Goal: Information Seeking & Learning: Learn about a topic

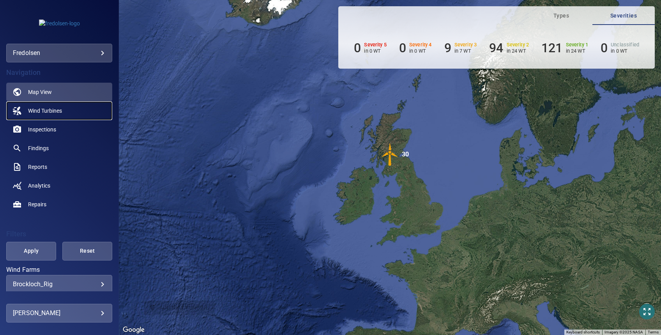
click at [49, 111] on span "Wind Turbines" at bounding box center [45, 111] width 34 height 8
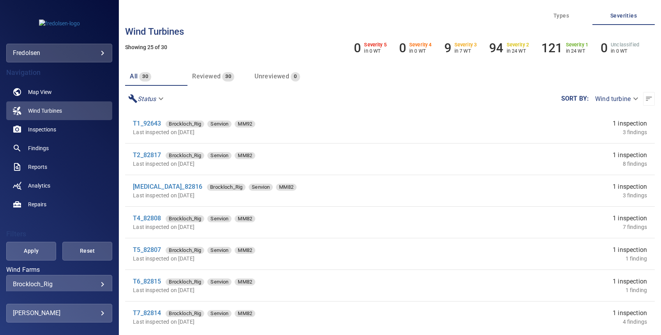
click at [35, 277] on div "**********" at bounding box center [59, 284] width 106 height 19
click at [37, 284] on body "**********" at bounding box center [330, 167] width 661 height 335
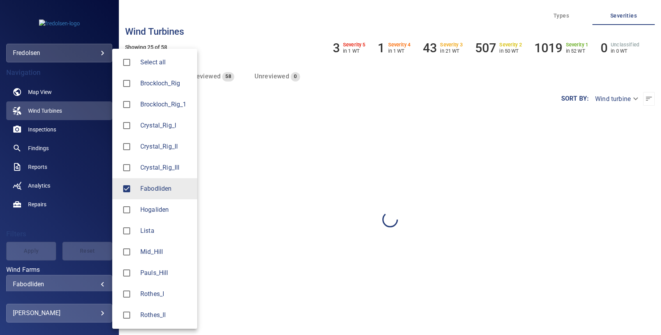
type input "**********"
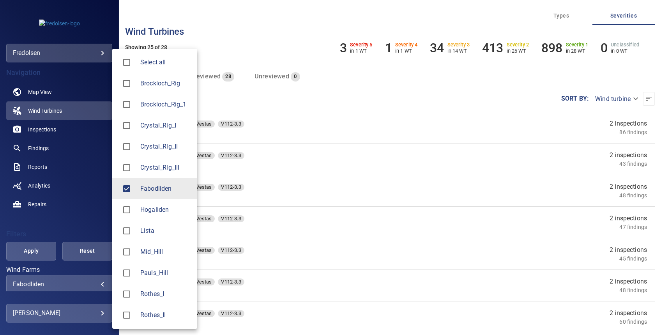
click at [31, 253] on div at bounding box center [330, 167] width 661 height 335
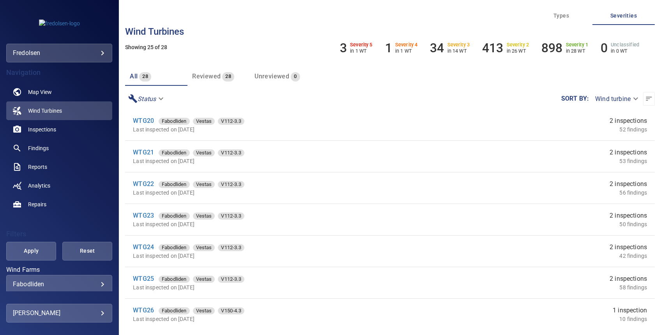
scroll to position [26, 0]
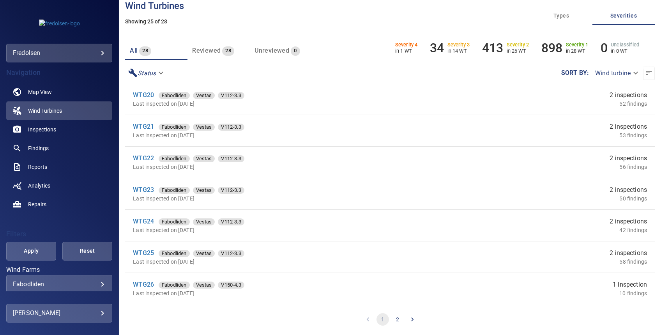
click at [409, 321] on icon "Go to next page" at bounding box center [412, 319] width 8 height 8
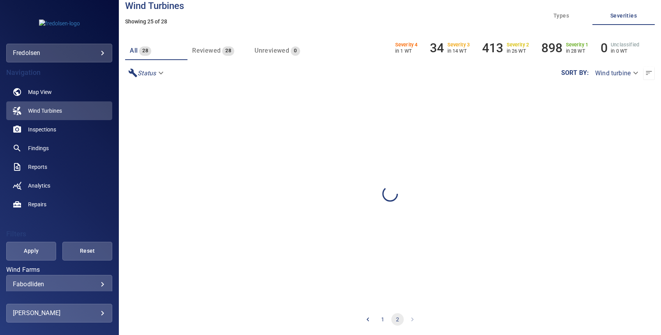
scroll to position [0, 0]
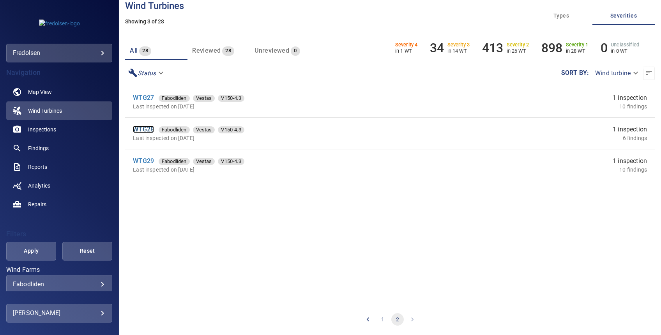
click at [142, 129] on link "WTG28" at bounding box center [143, 128] width 21 height 7
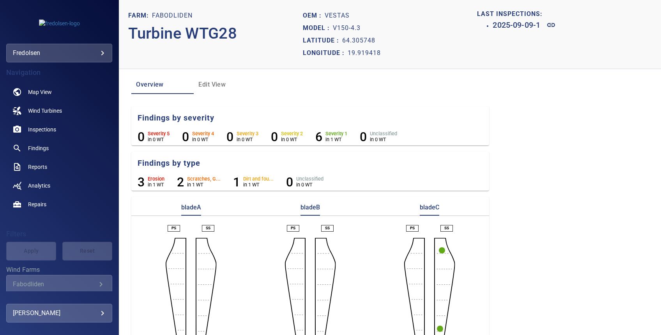
click at [439, 249] on circle "button" at bounding box center [442, 250] width 6 height 6
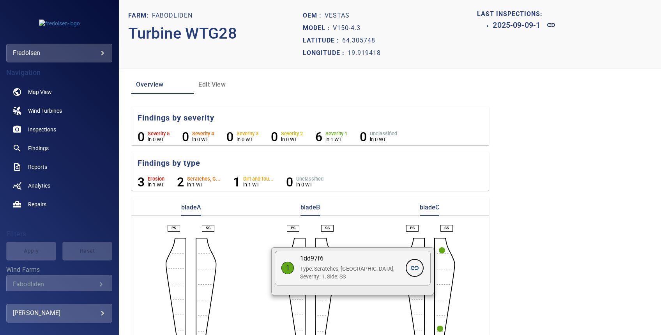
click at [413, 266] on icon at bounding box center [414, 267] width 9 height 9
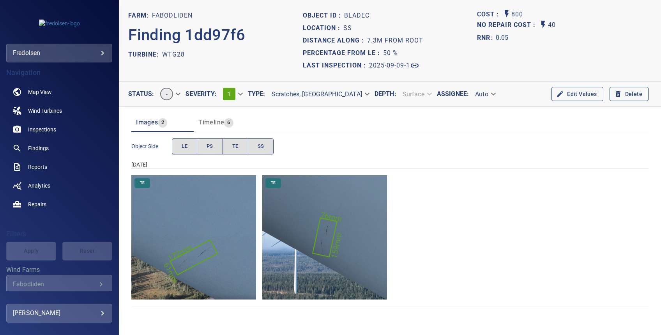
click at [191, 232] on img "Fabodliden/WTG28/2025-09-09-1/2025-09-10-1/image12wp16.jpg" at bounding box center [193, 237] width 125 height 125
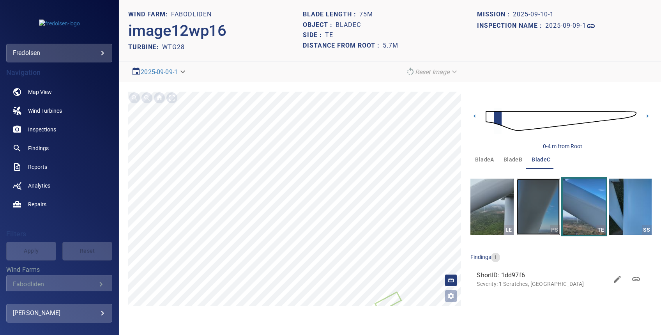
click at [539, 217] on img "button" at bounding box center [538, 206] width 43 height 56
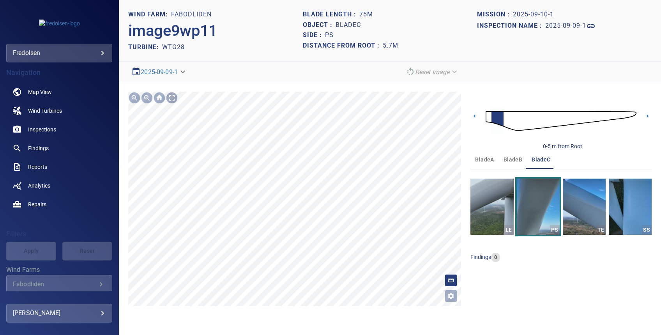
click at [172, 96] on div at bounding box center [172, 98] width 12 height 12
click at [645, 116] on icon at bounding box center [647, 116] width 8 height 8
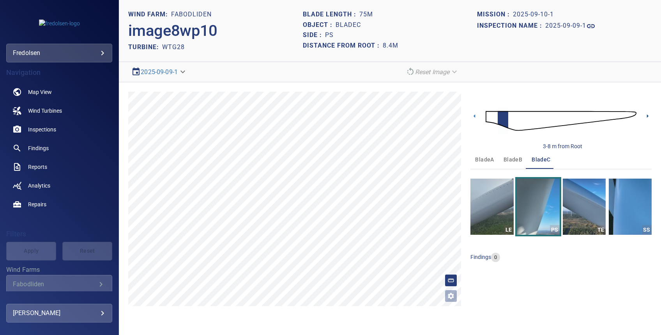
click at [645, 116] on icon at bounding box center [647, 116] width 8 height 8
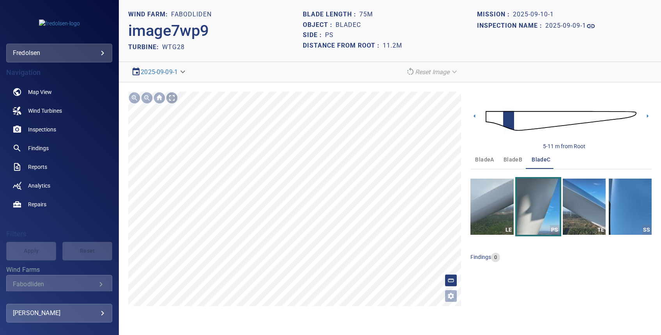
click at [170, 95] on div at bounding box center [172, 98] width 12 height 12
click at [474, 117] on icon at bounding box center [474, 116] width 8 height 8
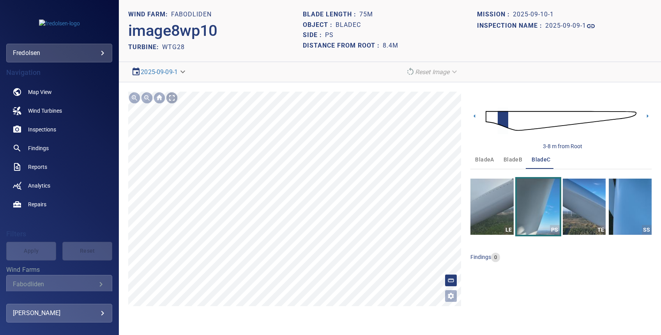
click at [170, 95] on div at bounding box center [172, 98] width 12 height 12
click at [473, 116] on icon at bounding box center [474, 116] width 8 height 8
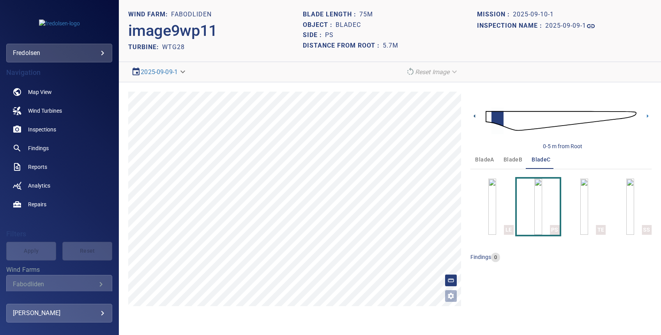
click at [474, 114] on icon at bounding box center [474, 116] width 8 height 8
click at [647, 117] on icon at bounding box center [647, 116] width 8 height 8
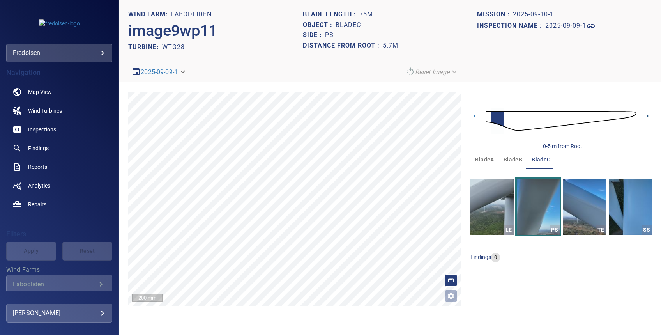
click at [646, 117] on icon at bounding box center [647, 116] width 8 height 8
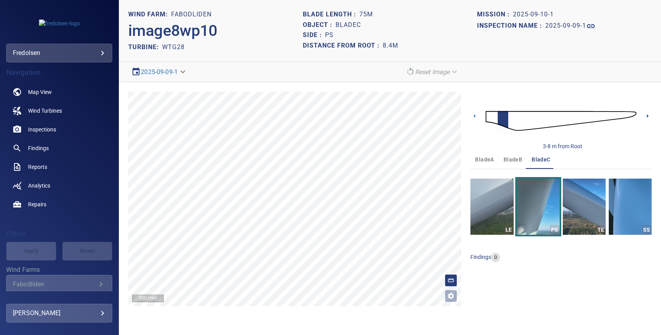
click at [646, 117] on icon at bounding box center [647, 116] width 8 height 8
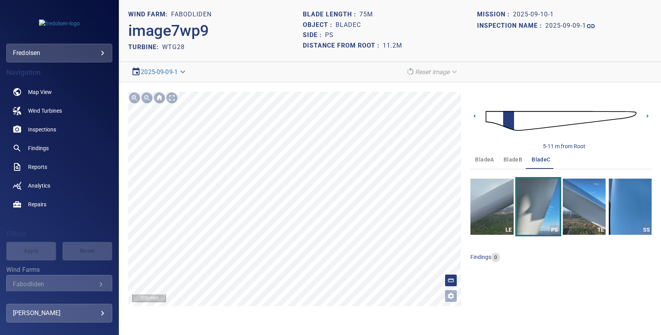
click at [112, 283] on main "**********" at bounding box center [330, 167] width 661 height 335
click at [469, 288] on div "**********" at bounding box center [390, 198] width 542 height 233
click at [648, 117] on icon at bounding box center [647, 116] width 8 height 8
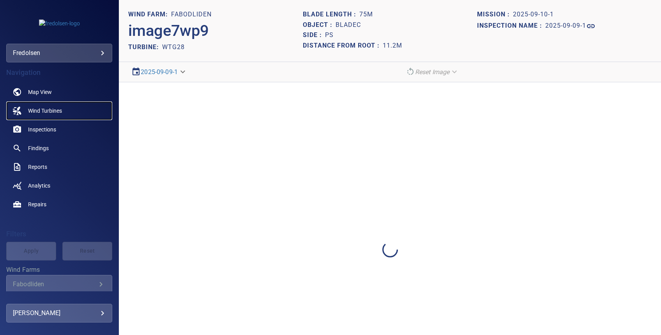
click at [49, 109] on span "Wind Turbines" at bounding box center [45, 111] width 34 height 8
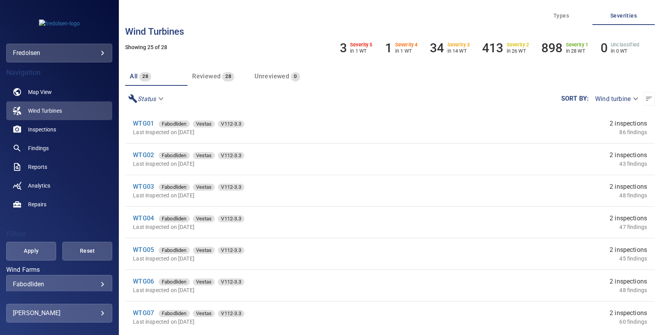
click at [284, 52] on div "**********" at bounding box center [390, 167] width 542 height 335
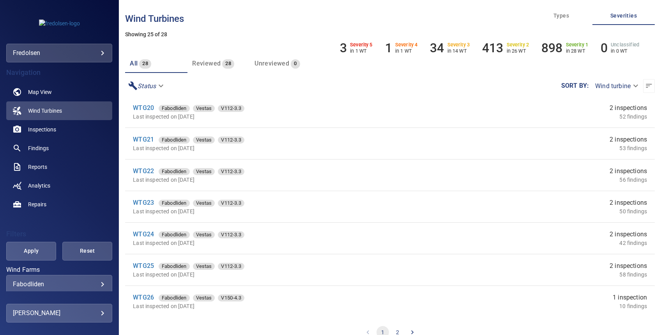
scroll to position [26, 0]
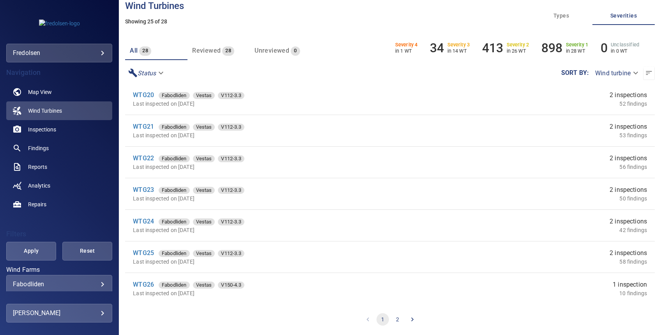
click at [392, 317] on button "2" at bounding box center [397, 319] width 12 height 12
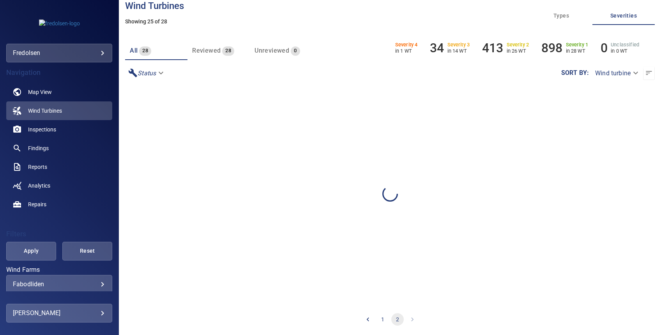
scroll to position [0, 0]
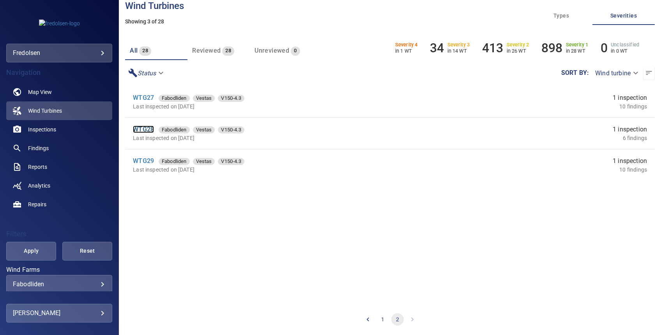
click at [145, 128] on link "WTG28" at bounding box center [143, 128] width 21 height 7
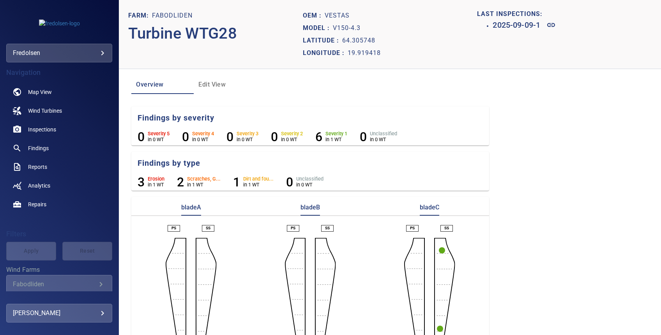
click at [439, 249] on circle "button" at bounding box center [442, 250] width 6 height 6
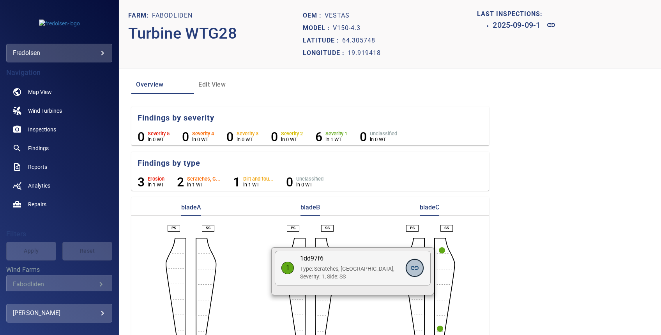
click at [414, 269] on icon at bounding box center [414, 267] width 9 height 9
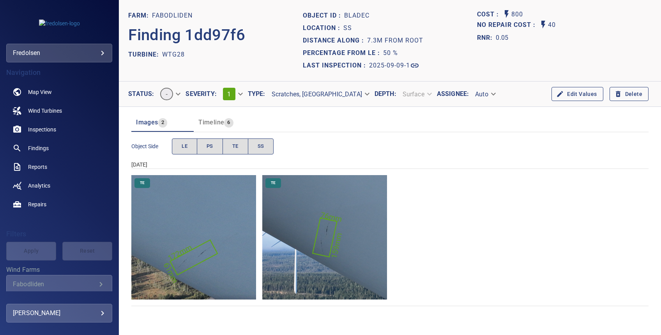
click at [211, 212] on img "Fabodliden/WTG28/2025-09-09-1/2025-09-10-1/image12wp16.jpg" at bounding box center [193, 237] width 125 height 125
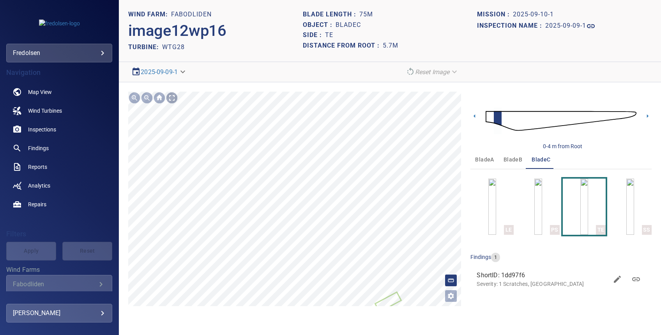
click at [173, 98] on div at bounding box center [172, 98] width 12 height 12
click at [390, 284] on icon at bounding box center [388, 284] width 25 height 18
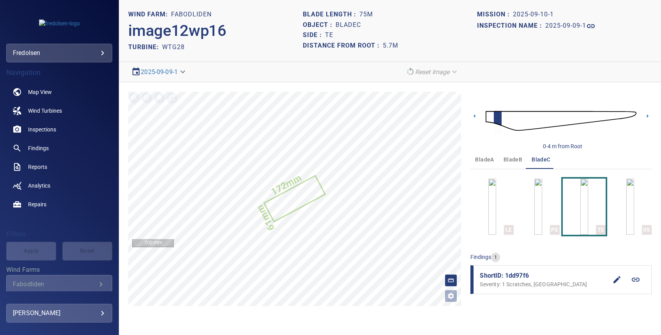
click at [635, 280] on icon at bounding box center [635, 279] width 9 height 9
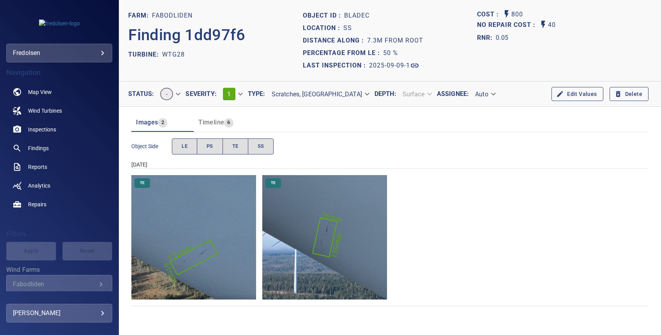
click at [336, 253] on img "Fabodliden/WTG28/2025-09-09-1/2025-09-10-1/image13wp17.jpg" at bounding box center [324, 237] width 125 height 125
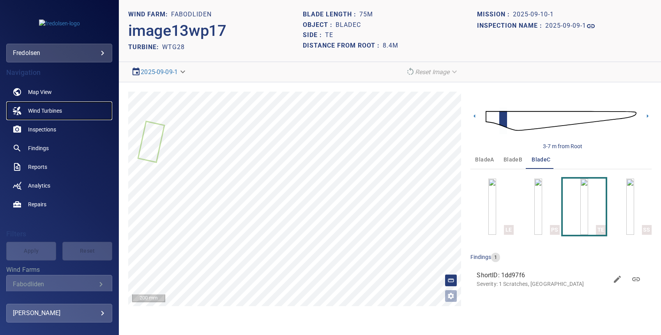
click at [52, 109] on span "Wind Turbines" at bounding box center [45, 111] width 34 height 8
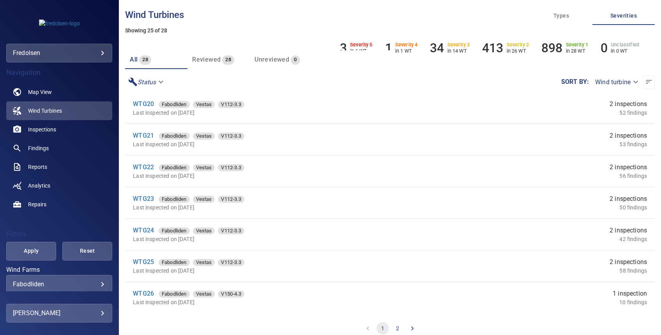
scroll to position [26, 0]
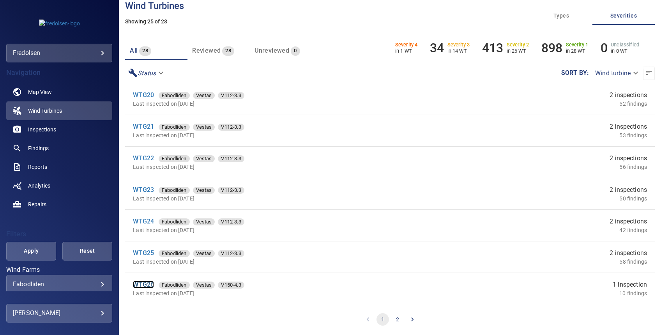
click at [149, 284] on link "WTG26" at bounding box center [143, 283] width 21 height 7
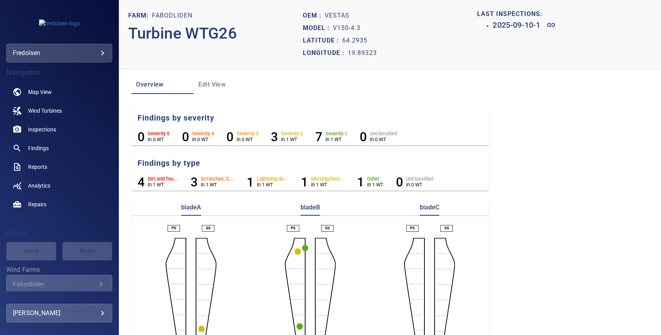
click at [296, 250] on circle "button" at bounding box center [298, 251] width 6 height 6
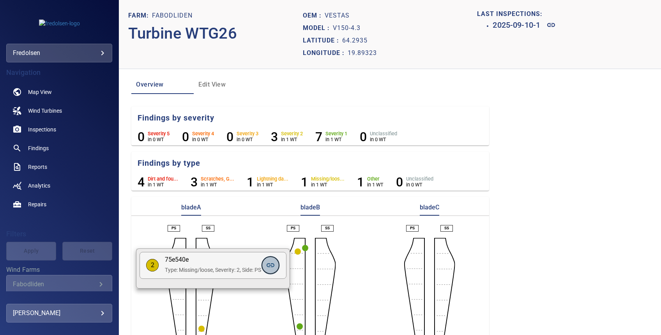
click at [274, 262] on icon at bounding box center [270, 264] width 9 height 9
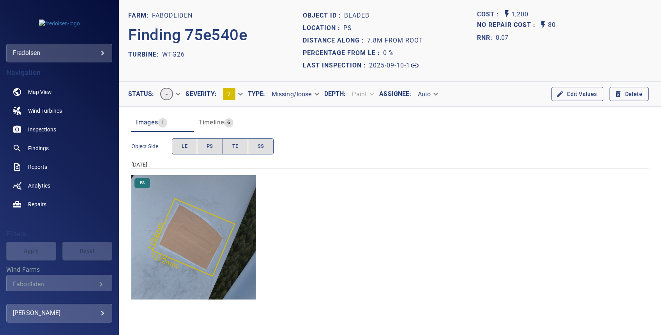
click at [176, 275] on img "Fabodliden/WTG26/2025-09-10-1/2025-09-10-1/image55wp59.jpg" at bounding box center [193, 237] width 125 height 125
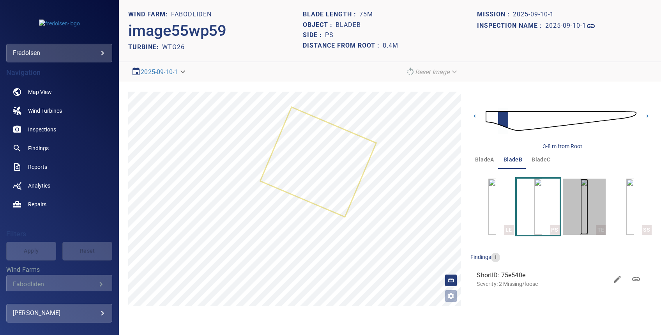
click at [580, 217] on img "button" at bounding box center [584, 206] width 8 height 56
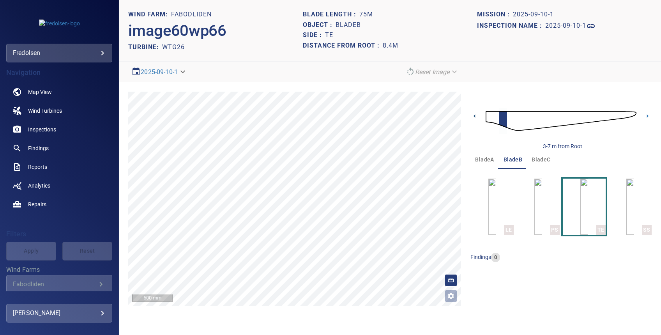
click at [476, 116] on icon at bounding box center [474, 116] width 8 height 8
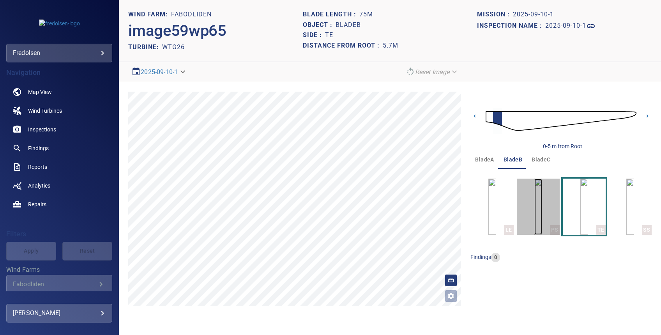
click at [539, 205] on img "button" at bounding box center [538, 206] width 8 height 56
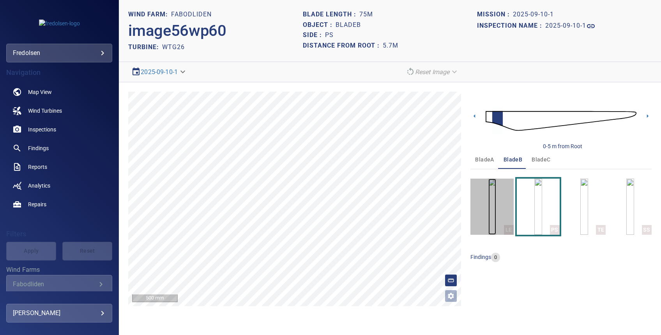
click at [492, 220] on img "button" at bounding box center [492, 206] width 8 height 56
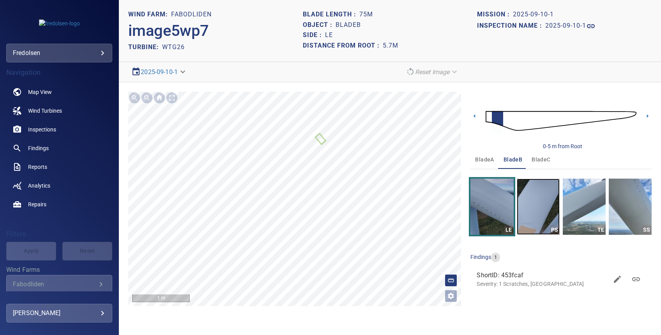
click at [523, 218] on img "button" at bounding box center [538, 206] width 43 height 56
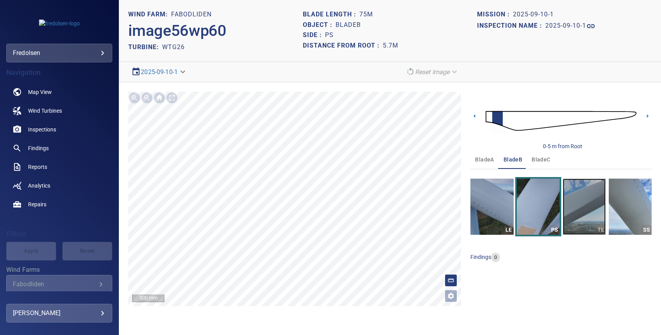
click at [575, 205] on img "button" at bounding box center [584, 206] width 43 height 56
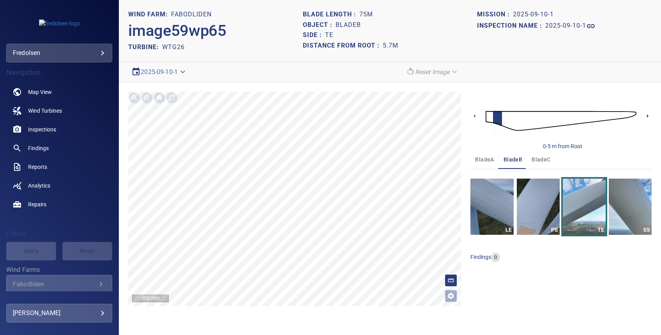
click at [645, 115] on icon at bounding box center [647, 116] width 8 height 8
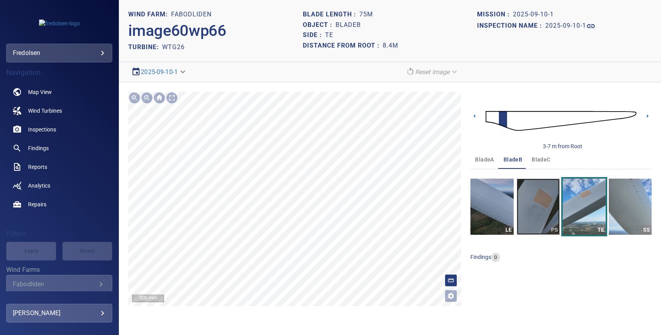
click at [539, 210] on img "button" at bounding box center [538, 206] width 43 height 56
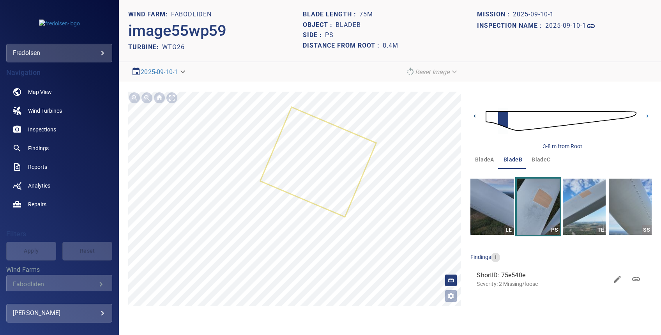
click at [474, 118] on icon at bounding box center [474, 116] width 8 height 8
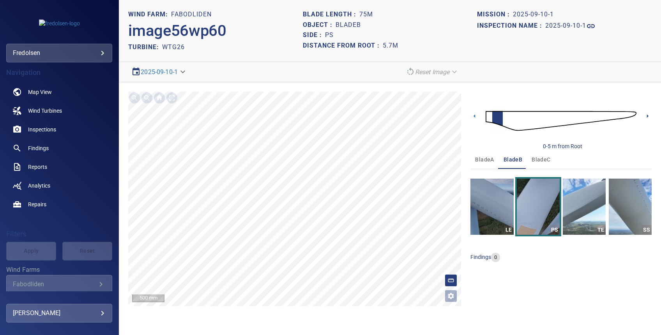
click at [647, 118] on icon at bounding box center [647, 116] width 8 height 8
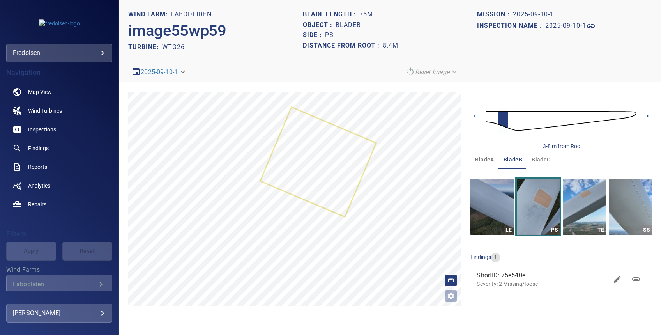
click at [647, 115] on icon at bounding box center [648, 116] width 2 height 4
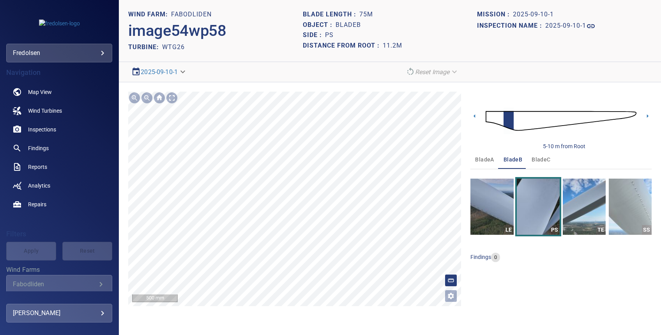
click at [221, 309] on div "**********" at bounding box center [390, 198] width 542 height 233
click at [646, 113] on icon at bounding box center [647, 116] width 8 height 8
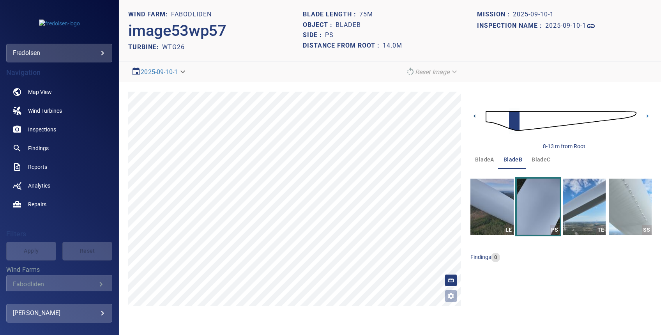
click at [475, 116] on icon at bounding box center [474, 116] width 2 height 4
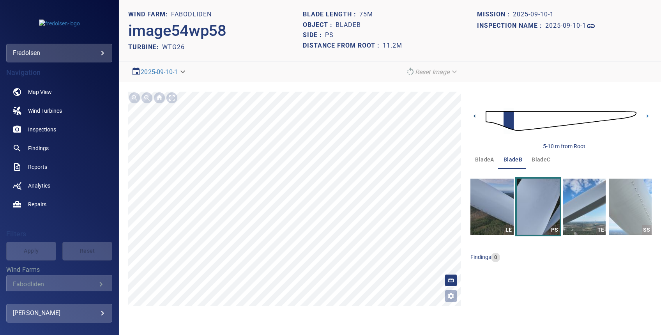
click at [475, 116] on icon at bounding box center [474, 116] width 2 height 4
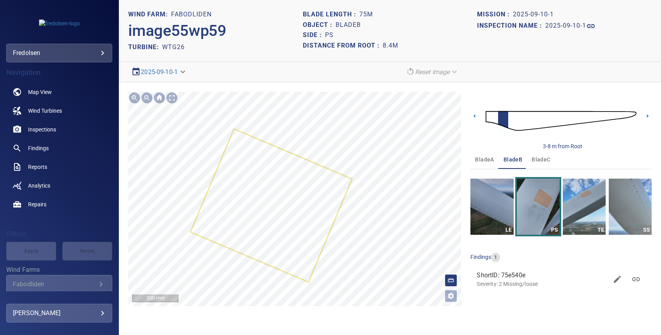
click at [83, 334] on html "**********" at bounding box center [330, 167] width 661 height 335
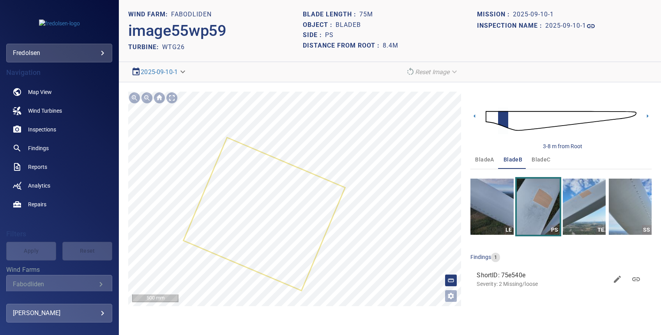
click at [275, 187] on div at bounding box center [294, 199] width 333 height 214
click at [46, 109] on span "Wind Turbines" at bounding box center [45, 111] width 34 height 8
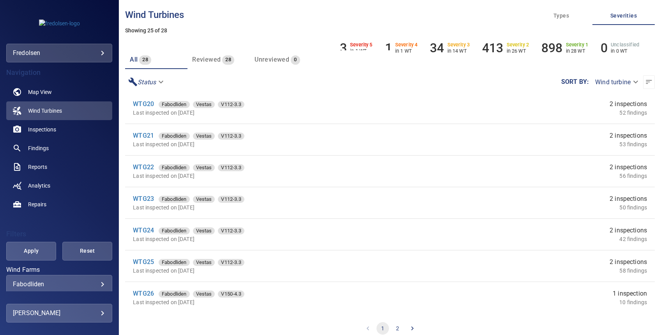
scroll to position [26, 0]
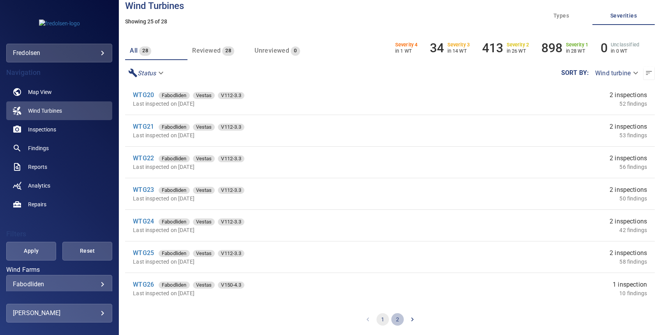
click at [393, 320] on button "2" at bounding box center [397, 319] width 12 height 12
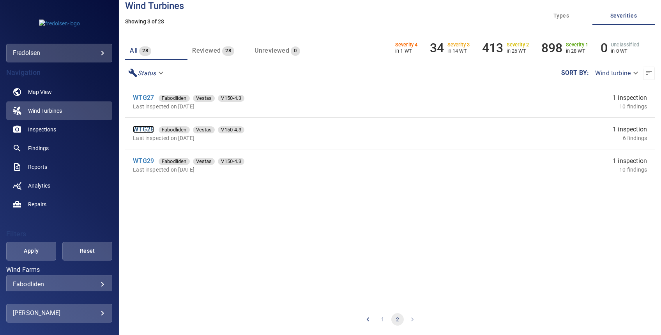
click at [149, 128] on link "WTG28" at bounding box center [143, 128] width 21 height 7
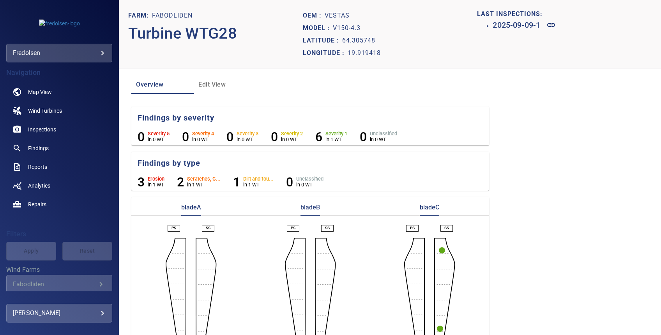
click at [439, 248] on circle "button" at bounding box center [442, 250] width 6 height 6
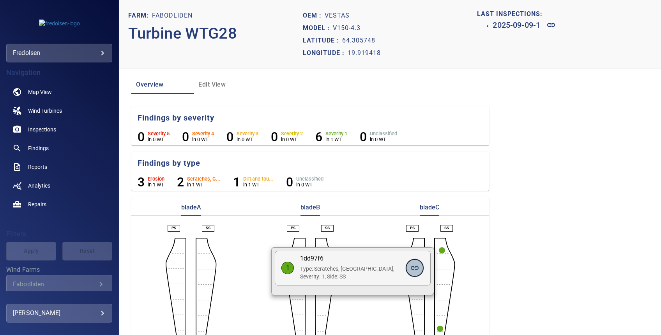
click at [416, 265] on icon at bounding box center [414, 267] width 9 height 9
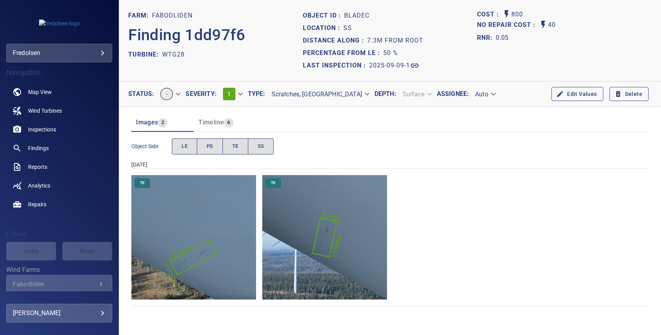
click at [249, 283] on img "Fabodliden/WTG28/2025-09-09-1/2025-09-10-1/image12wp16.jpg" at bounding box center [193, 237] width 125 height 125
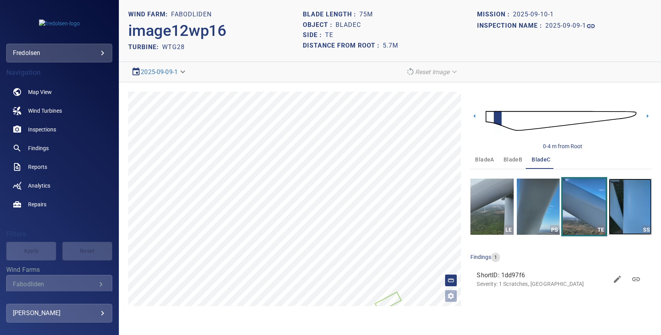
click at [630, 213] on img "button" at bounding box center [630, 206] width 43 height 56
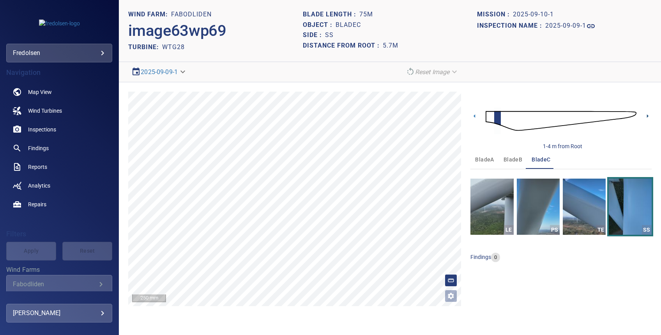
click at [647, 113] on icon at bounding box center [647, 116] width 8 height 8
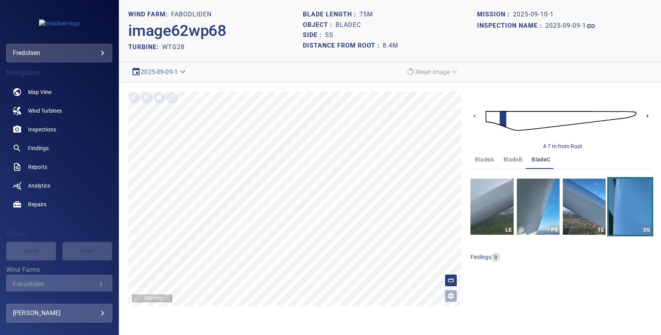
click at [645, 117] on icon at bounding box center [647, 116] width 8 height 8
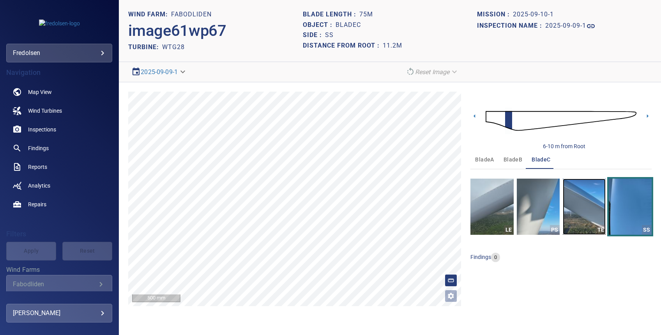
click at [591, 217] on img "button" at bounding box center [584, 206] width 43 height 56
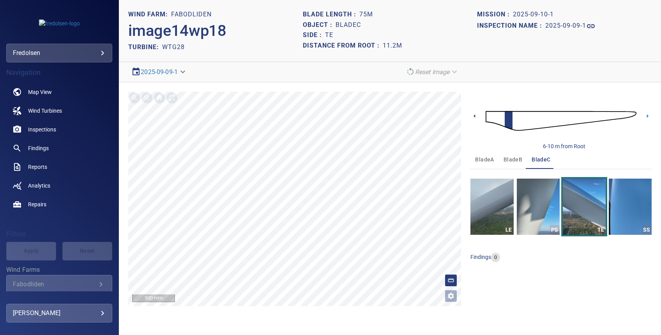
click at [474, 113] on icon at bounding box center [474, 116] width 8 height 8
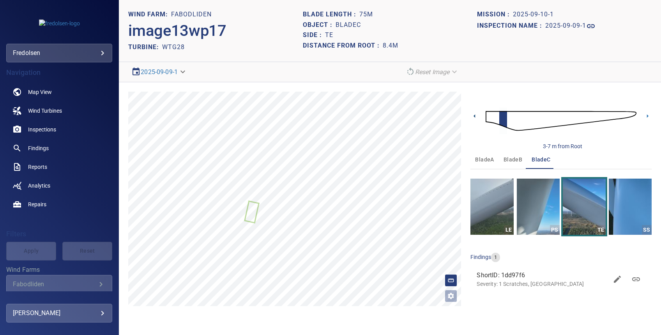
click at [474, 116] on icon at bounding box center [474, 116] width 8 height 8
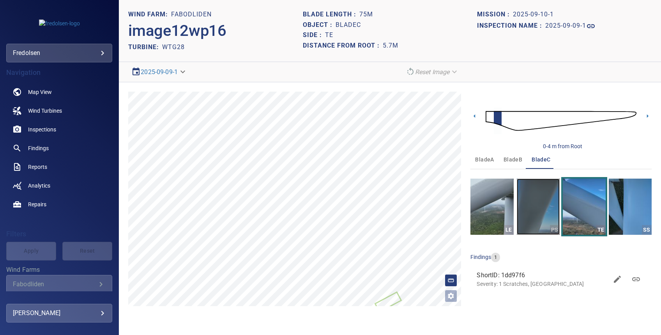
click at [526, 206] on img "button" at bounding box center [538, 206] width 43 height 56
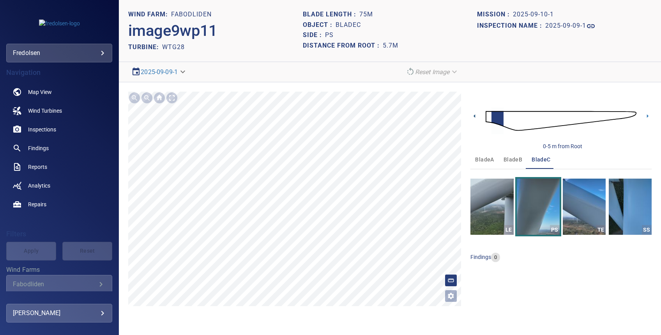
click at [476, 116] on icon at bounding box center [474, 116] width 8 height 8
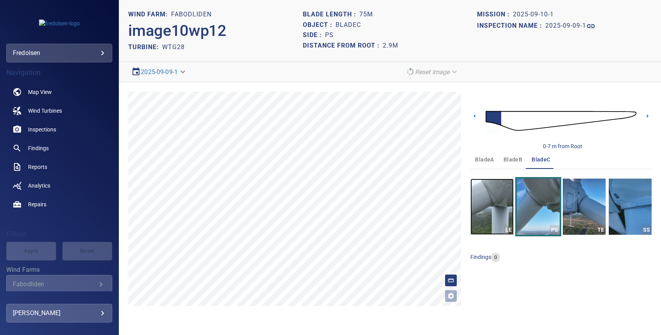
click at [483, 220] on img "button" at bounding box center [491, 206] width 43 height 56
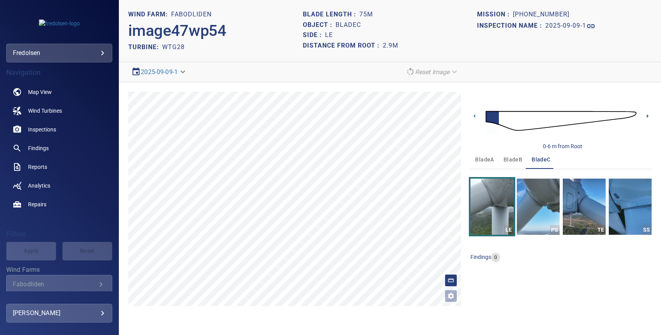
click at [648, 114] on icon at bounding box center [647, 116] width 8 height 8
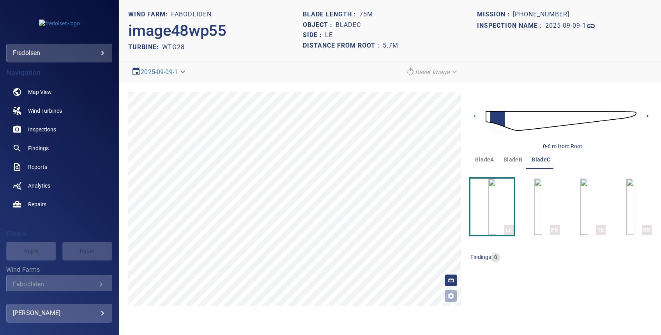
click at [644, 116] on icon at bounding box center [647, 116] width 8 height 8
click at [646, 115] on icon at bounding box center [647, 116] width 8 height 8
click at [69, 271] on main "**********" at bounding box center [330, 167] width 661 height 335
click at [112, 289] on main "**********" at bounding box center [330, 167] width 661 height 335
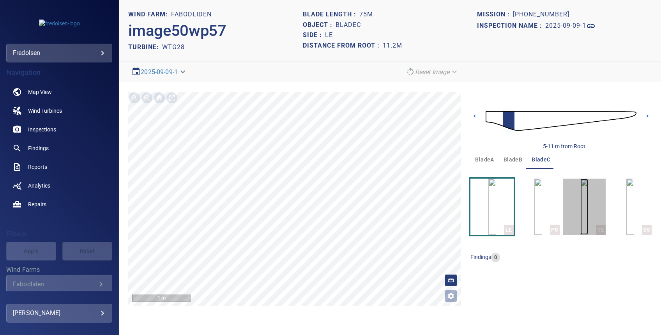
click at [583, 215] on img "button" at bounding box center [584, 206] width 8 height 56
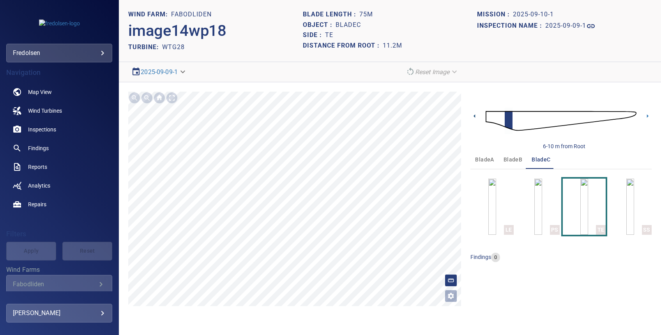
click at [475, 115] on icon at bounding box center [474, 116] width 2 height 4
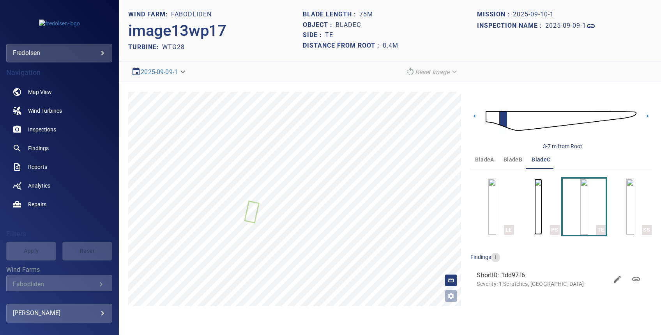
click at [534, 212] on img "button" at bounding box center [538, 206] width 8 height 56
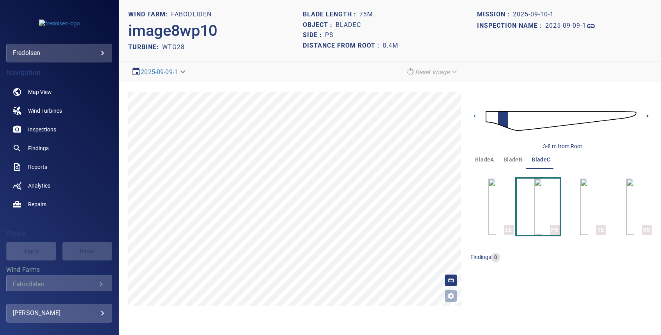
click at [648, 118] on icon at bounding box center [647, 116] width 8 height 8
click at [474, 115] on icon at bounding box center [474, 116] width 8 height 8
click at [582, 217] on img "button" at bounding box center [584, 206] width 8 height 56
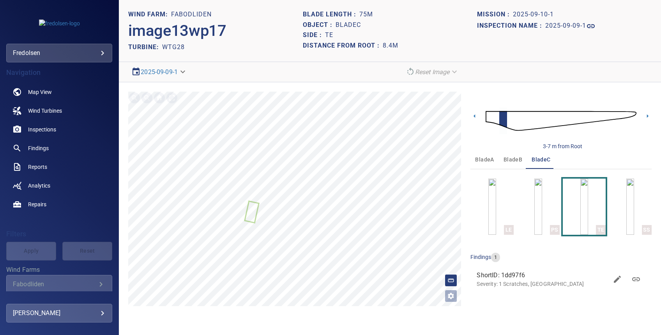
click at [642, 281] on link at bounding box center [635, 279] width 19 height 19
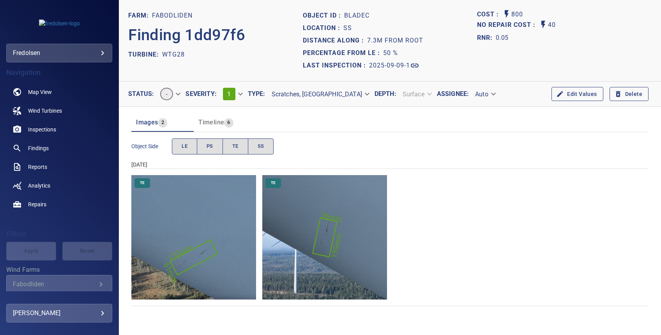
click at [200, 258] on img "Fabodliden/WTG28/2025-09-09-1/2025-09-10-1/image12wp16.jpg" at bounding box center [193, 237] width 125 height 125
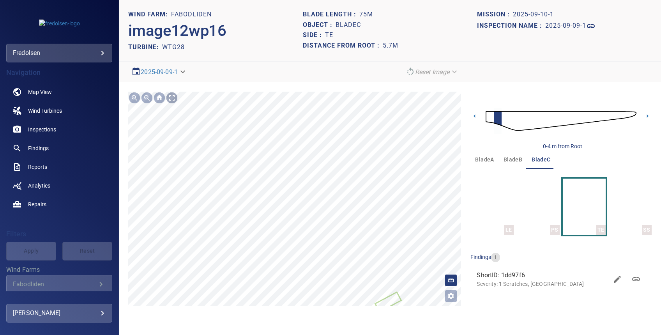
click at [171, 99] on div at bounding box center [172, 98] width 12 height 12
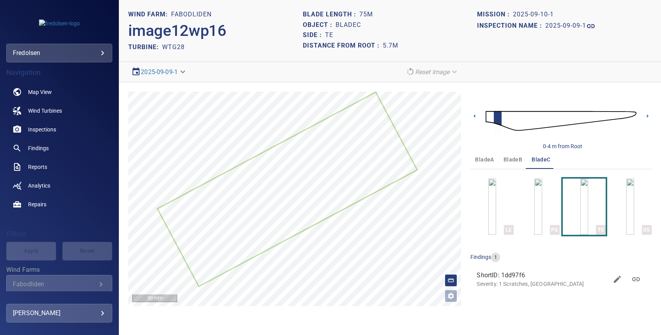
click at [42, 283] on div "Fabodliden" at bounding box center [54, 283] width 83 height 7
click at [41, 110] on span "Wind Turbines" at bounding box center [45, 111] width 34 height 8
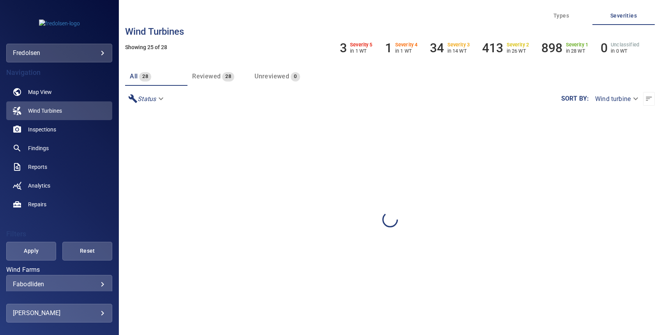
click at [40, 280] on body "**********" at bounding box center [330, 167] width 661 height 335
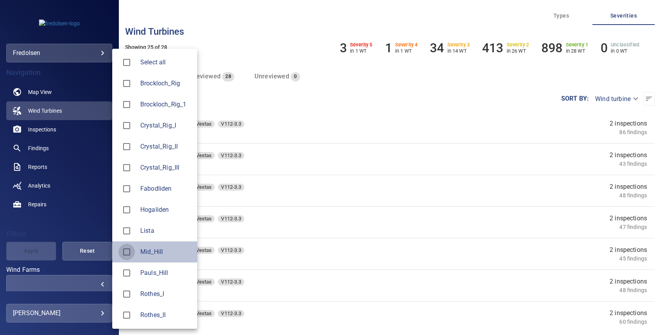
type input "********"
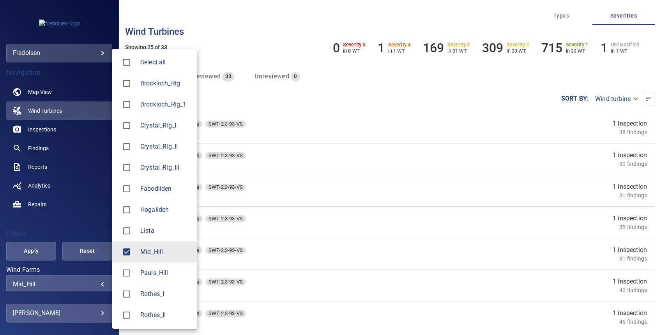
click at [369, 78] on div at bounding box center [330, 167] width 661 height 335
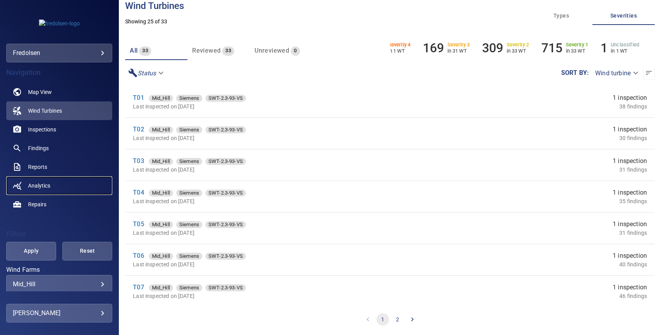
click at [35, 183] on span "Analytics" at bounding box center [39, 186] width 22 height 8
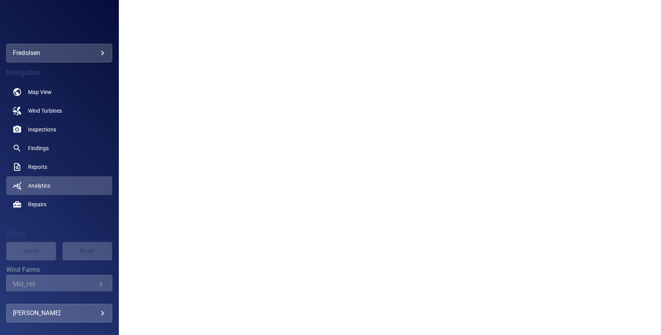
scroll to position [331, 0]
click at [47, 145] on span "Findings" at bounding box center [38, 148] width 21 height 8
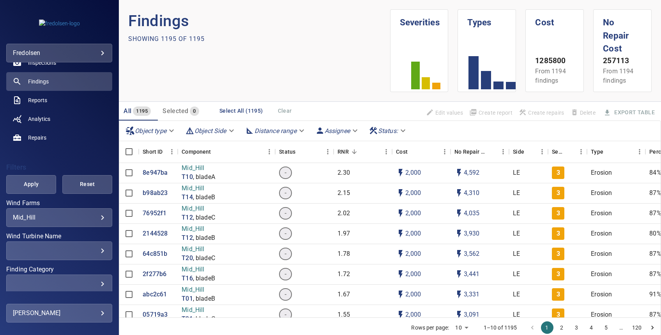
scroll to position [134, 0]
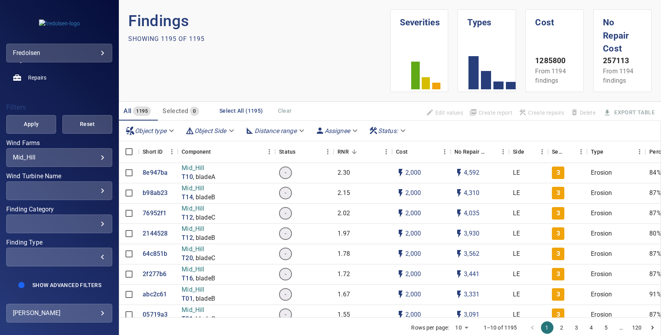
click at [88, 253] on div "​" at bounding box center [59, 256] width 93 height 7
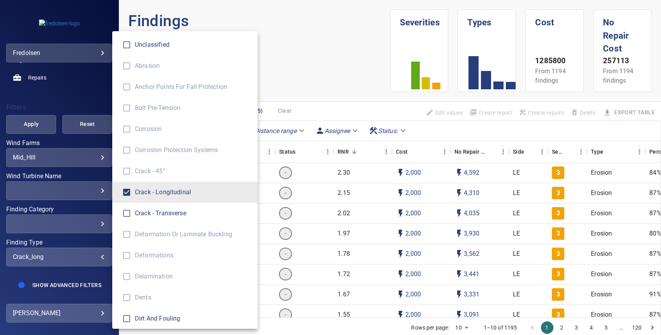
type input "**********"
click at [22, 119] on div "Finding Type" at bounding box center [330, 167] width 661 height 335
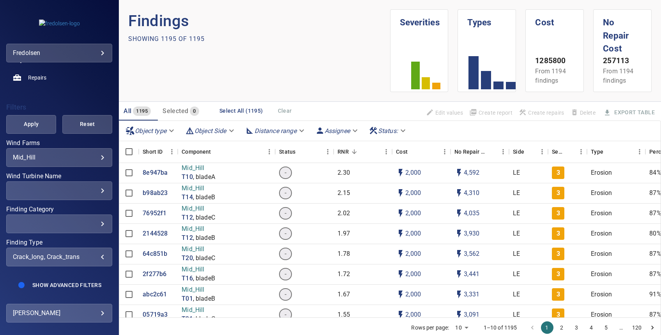
click at [23, 119] on span "Apply" at bounding box center [31, 124] width 30 height 10
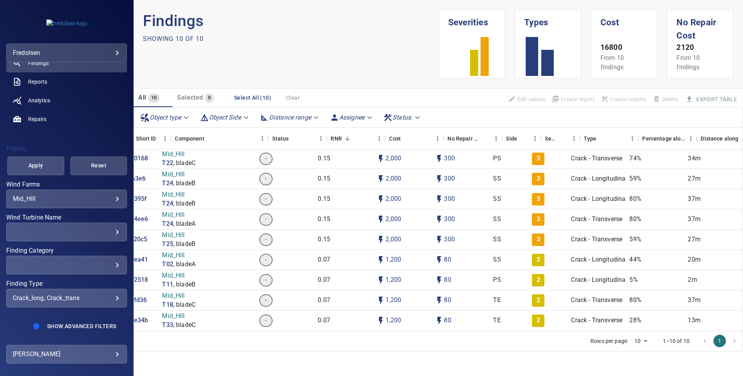
scroll to position [30, 13]
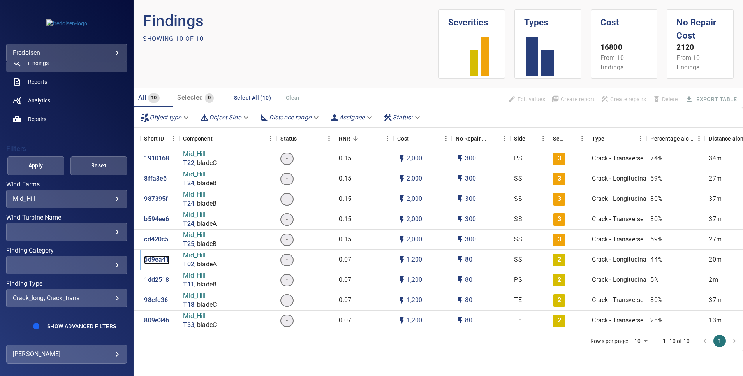
click at [149, 256] on p "6d9ea41" at bounding box center [156, 260] width 25 height 9
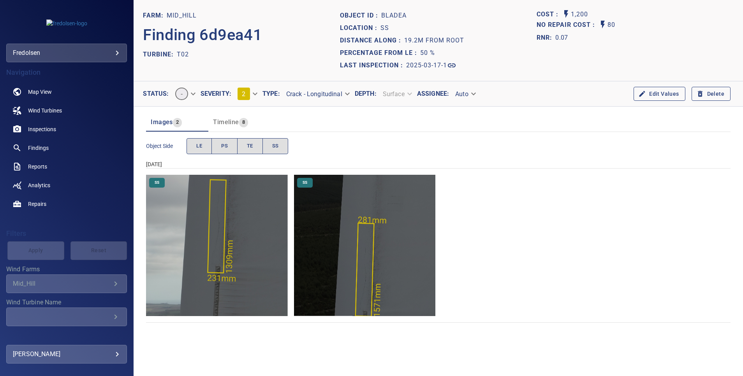
click at [261, 262] on img "Mid_Hill/T02/2025-03-17-1/2025-03-17-1/image162wp170.jpg" at bounding box center [216, 245] width 141 height 141
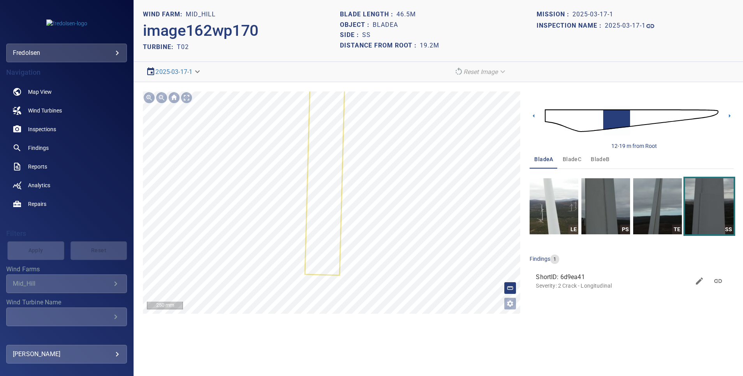
click at [366, 333] on section "**********" at bounding box center [439, 188] width 610 height 376
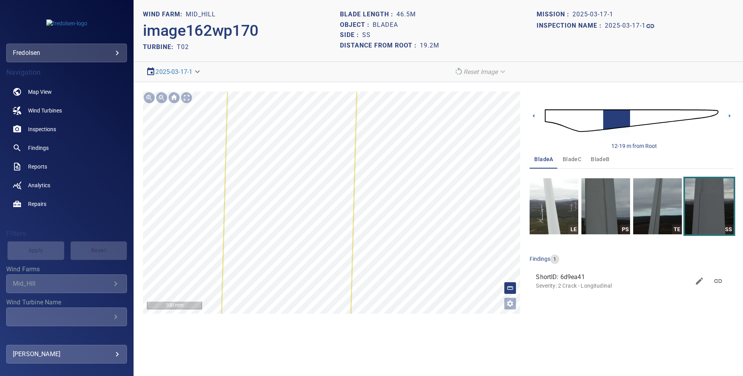
click at [341, 228] on icon at bounding box center [294, 10] width 147 height 727
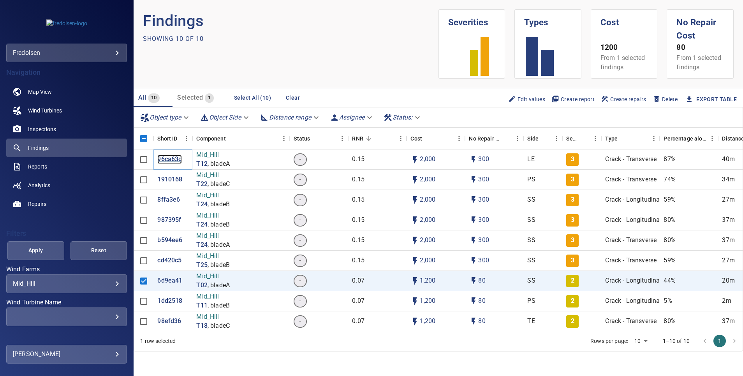
click at [166, 159] on p "96ca63c" at bounding box center [169, 159] width 24 height 9
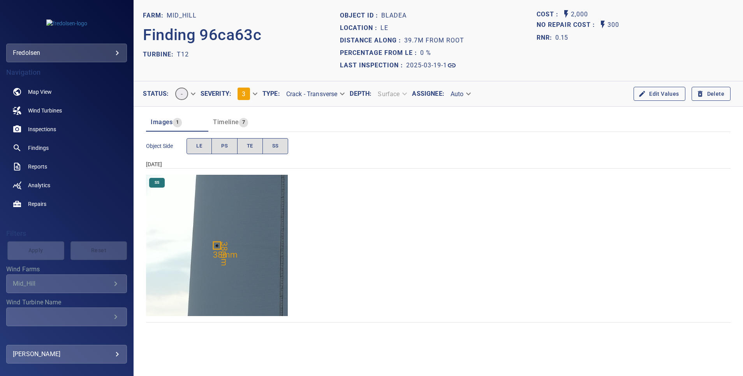
click at [205, 255] on img "Mid_Hill/T12/2025-03-19-1/2025-03-19-1/image44wp47.jpg" at bounding box center [216, 245] width 141 height 141
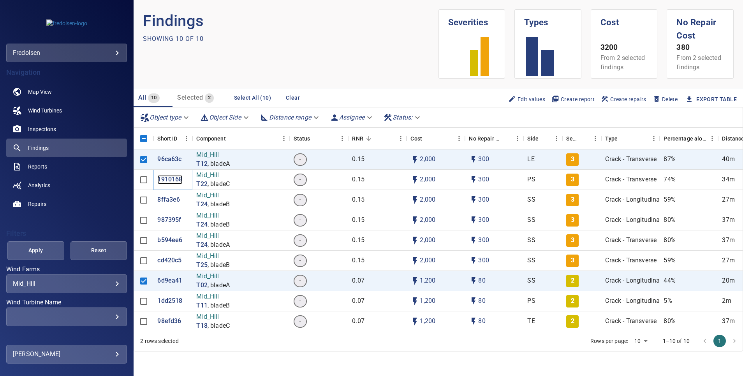
click at [174, 179] on p "1910168" at bounding box center [169, 179] width 25 height 9
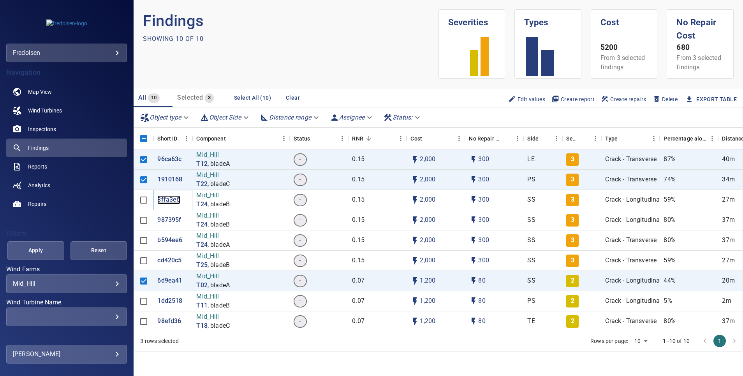
click at [166, 200] on p "8ffa3e6" at bounding box center [168, 200] width 23 height 9
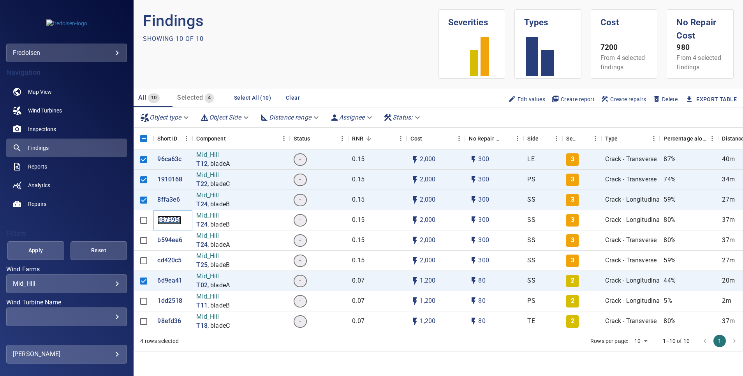
click at [169, 220] on p "987395f" at bounding box center [169, 220] width 24 height 9
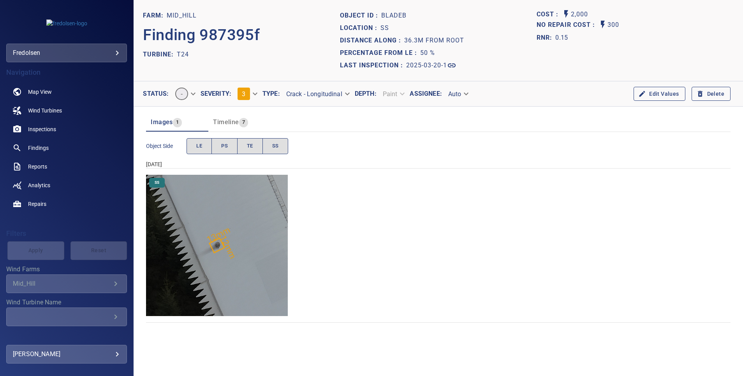
click at [239, 265] on img "Mid_Hill/T24/2025-03-20-1/2025-03-20-1/image157wp164.jpg" at bounding box center [216, 245] width 141 height 141
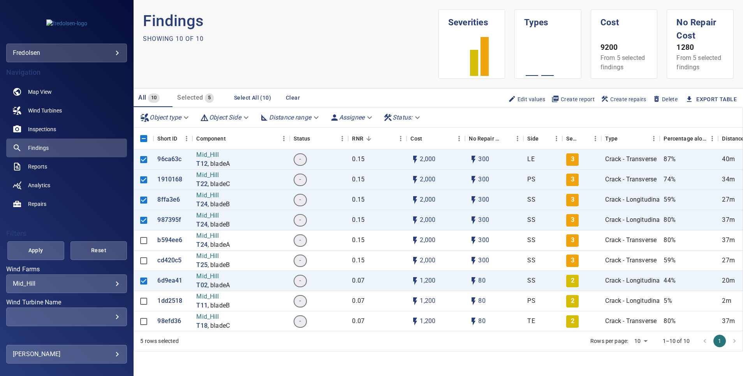
scroll to position [30, 0]
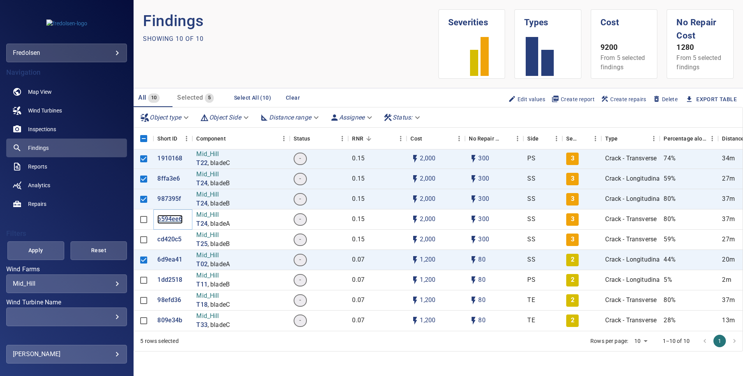
click at [162, 215] on p "b594ee6" at bounding box center [169, 219] width 25 height 9
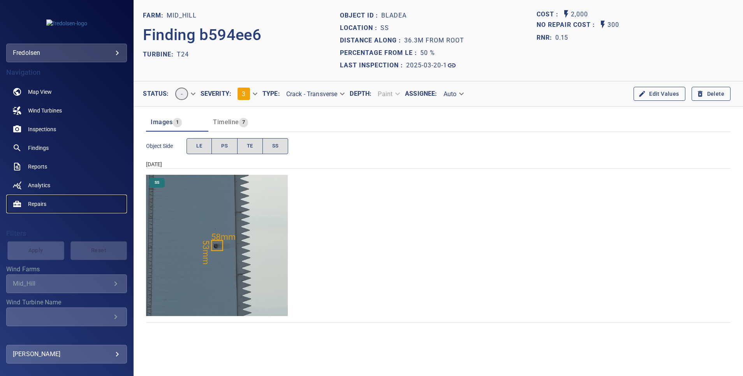
click at [43, 204] on span "Repairs" at bounding box center [37, 204] width 18 height 8
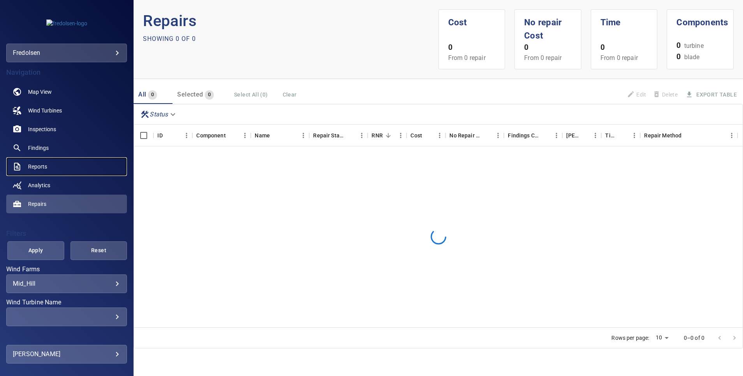
click at [42, 168] on span "Reports" at bounding box center [37, 167] width 19 height 8
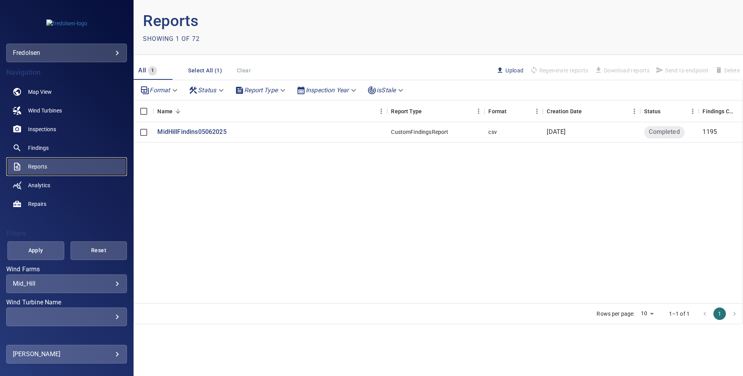
click at [48, 164] on link "Reports" at bounding box center [66, 166] width 121 height 19
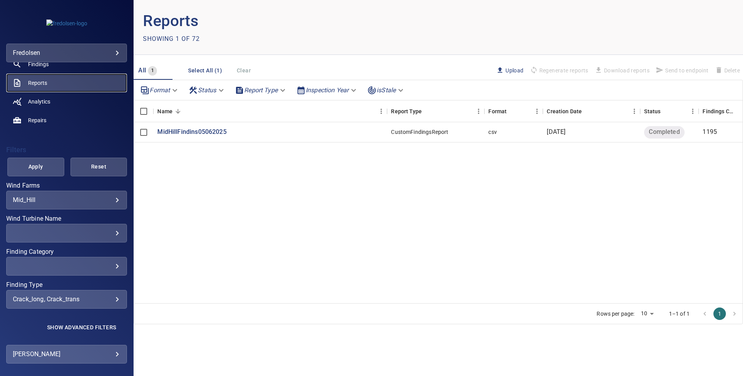
scroll to position [85, 0]
click at [104, 295] on div "crack_long, crack_trans" at bounding box center [67, 298] width 108 height 7
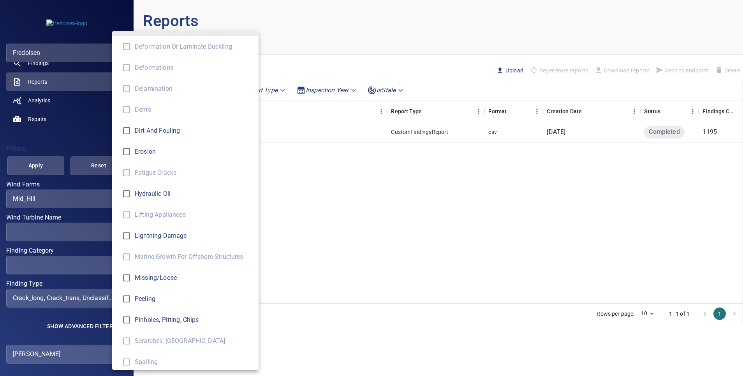
scroll to position [277, 0]
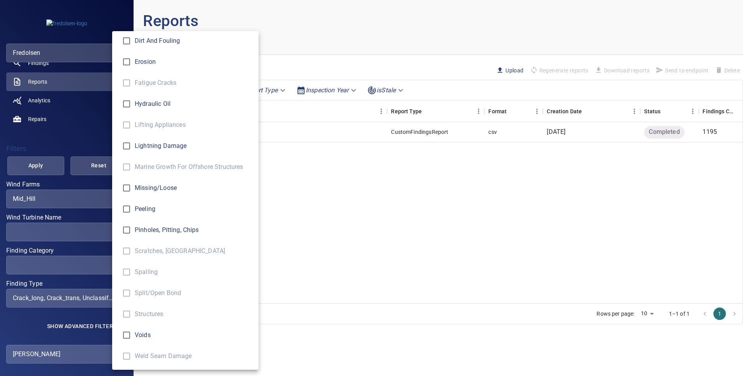
click at [95, 325] on div "Finding Type" at bounding box center [371, 188] width 743 height 376
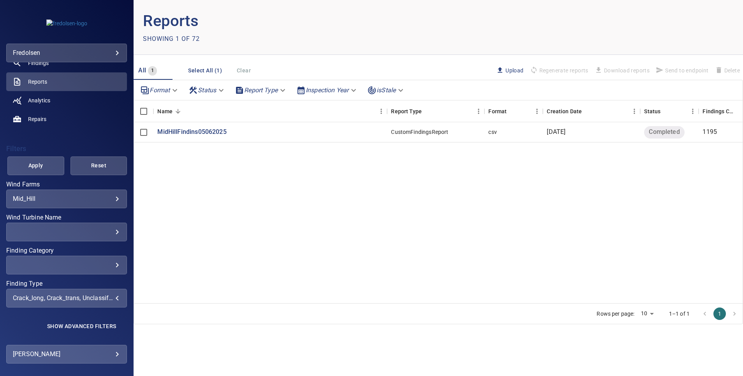
click at [103, 298] on div "crack_long, crack_trans, unclassified" at bounding box center [67, 298] width 108 height 7
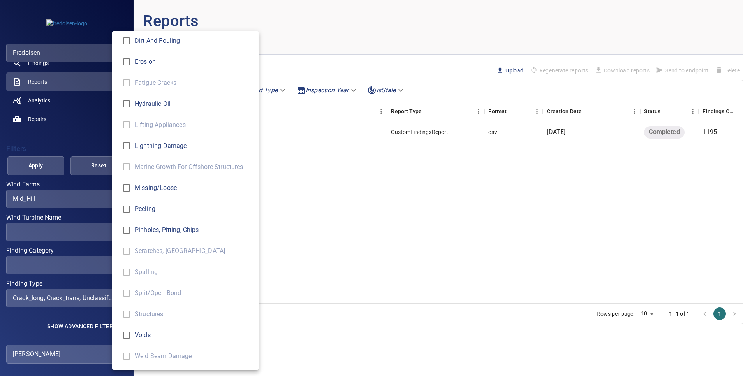
scroll to position [0, 0]
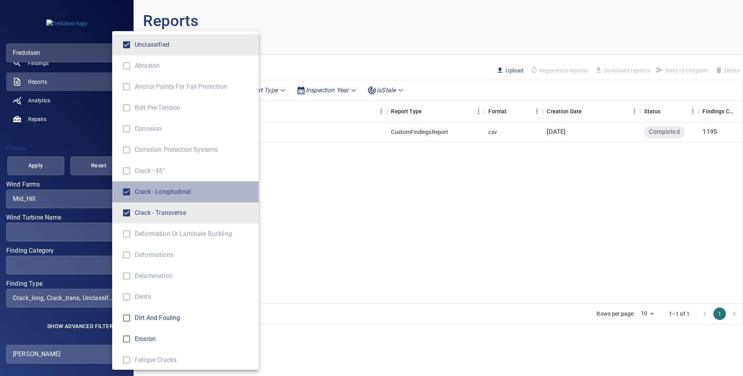
click at [159, 193] on span "Crack - Longitudinal" at bounding box center [194, 191] width 118 height 9
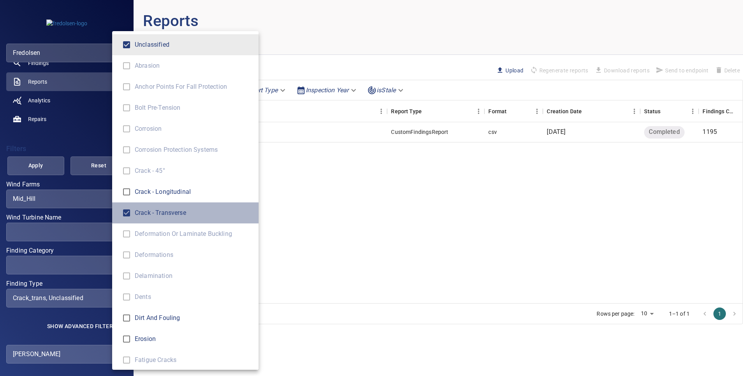
click at [138, 208] on li "Crack - Transverse" at bounding box center [185, 213] width 146 height 21
type input "**********"
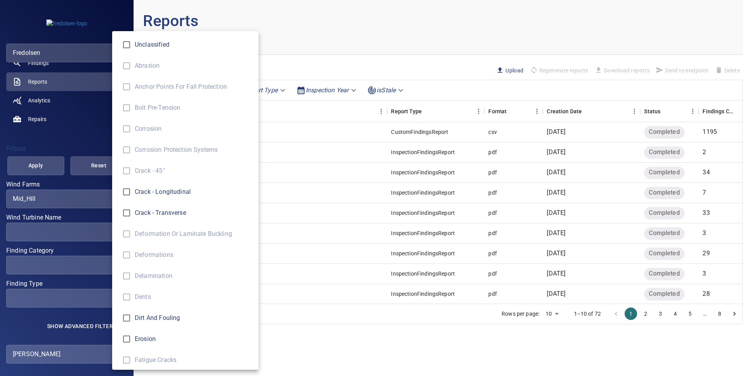
click at [18, 319] on div "Finding Type" at bounding box center [371, 188] width 743 height 376
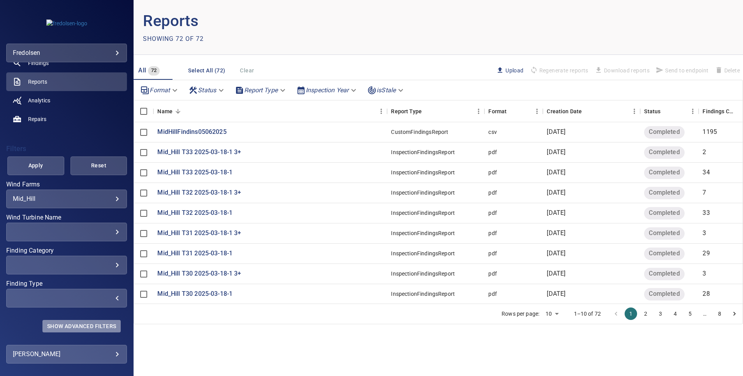
click at [53, 326] on span "Show Advanced Filters" at bounding box center [81, 326] width 69 height 6
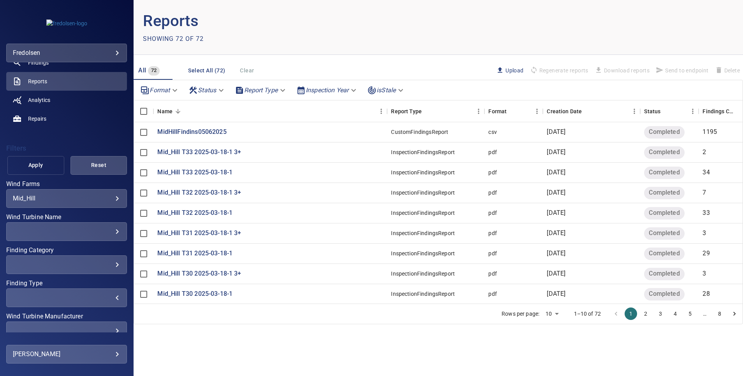
click at [39, 170] on button "Apply" at bounding box center [35, 165] width 57 height 19
click at [550, 311] on body "**********" at bounding box center [371, 188] width 743 height 376
click at [555, 334] on li "100" at bounding box center [552, 360] width 23 height 14
type input "***"
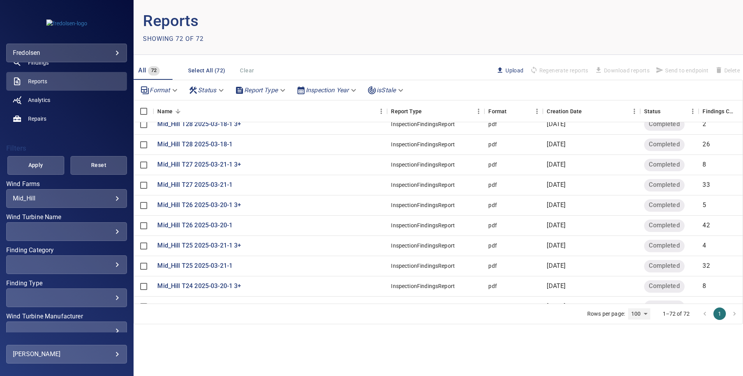
scroll to position [156, 0]
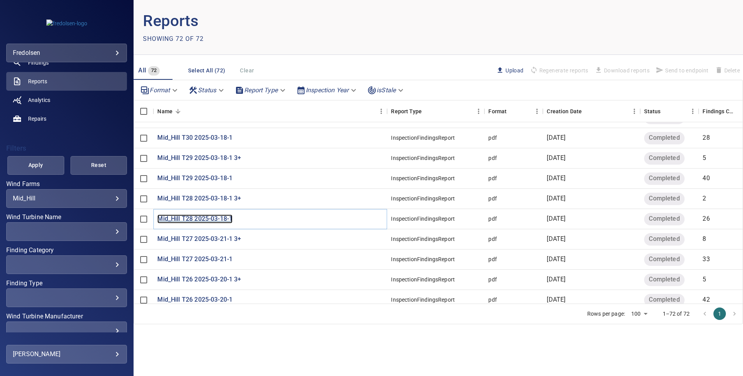
click at [217, 222] on p "Mid_Hill T28 2025-03-18-1" at bounding box center [194, 219] width 75 height 9
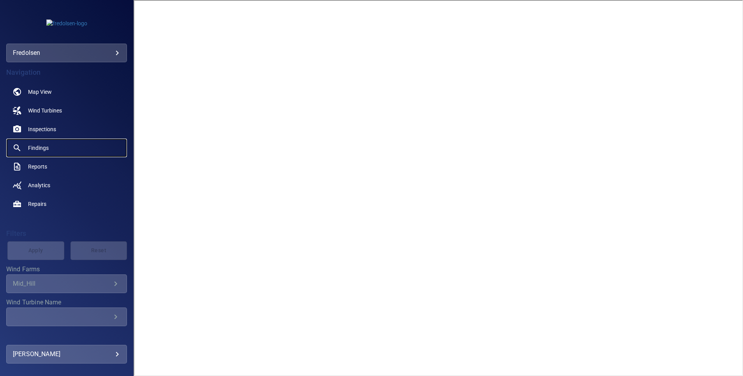
click at [36, 148] on span "Findings" at bounding box center [38, 148] width 21 height 8
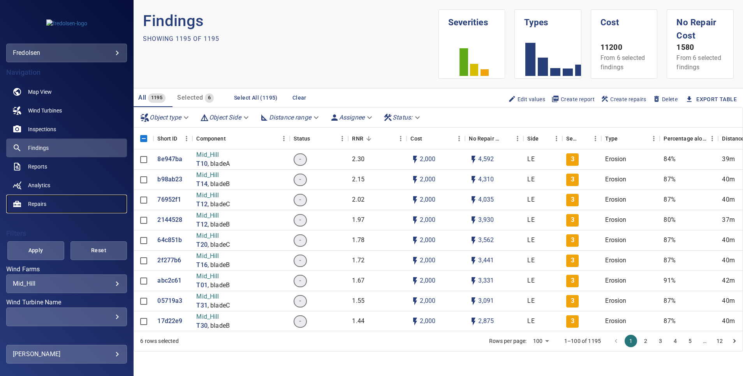
click at [38, 205] on span "Repairs" at bounding box center [37, 204] width 18 height 8
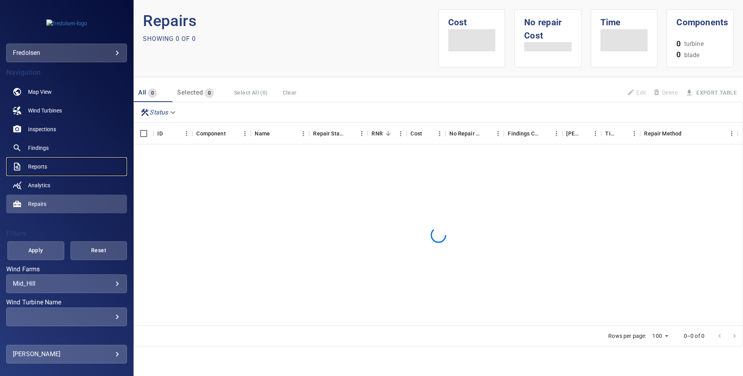
click at [45, 165] on span "Reports" at bounding box center [37, 167] width 19 height 8
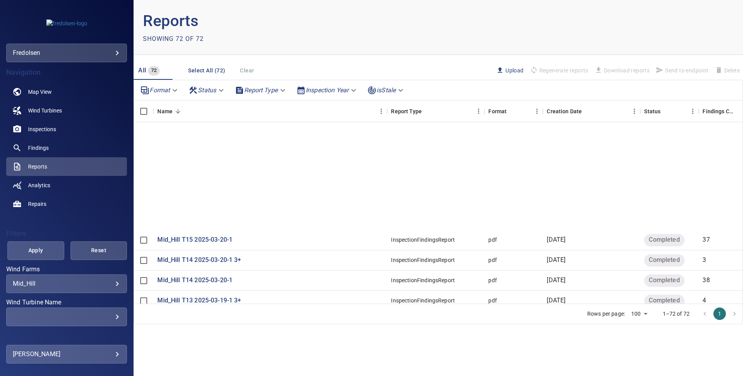
scroll to position [818, 0]
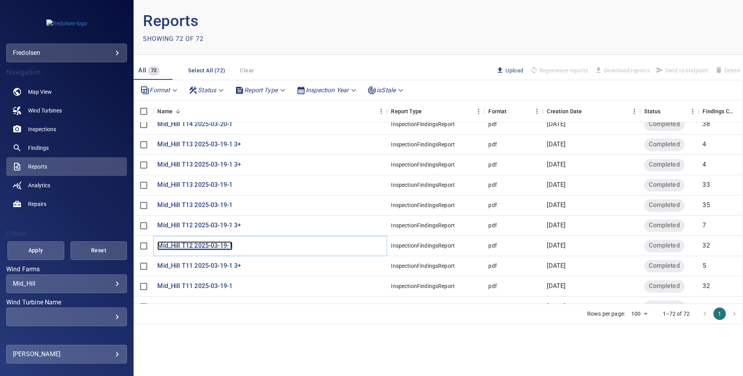
click at [219, 244] on p "Mid_Hill T12 2025-03-19-1" at bounding box center [194, 246] width 75 height 9
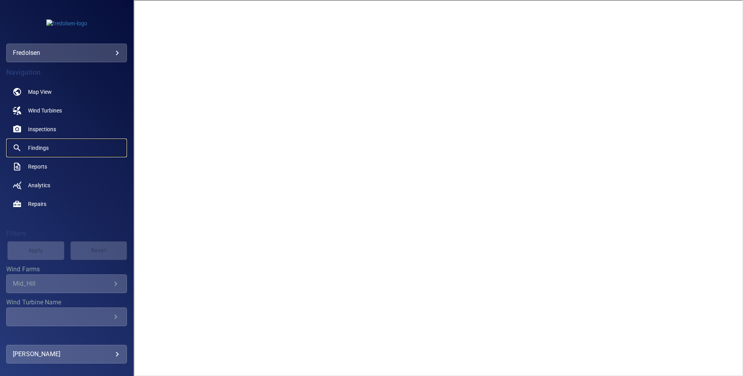
click at [35, 145] on span "Findings" at bounding box center [38, 148] width 21 height 8
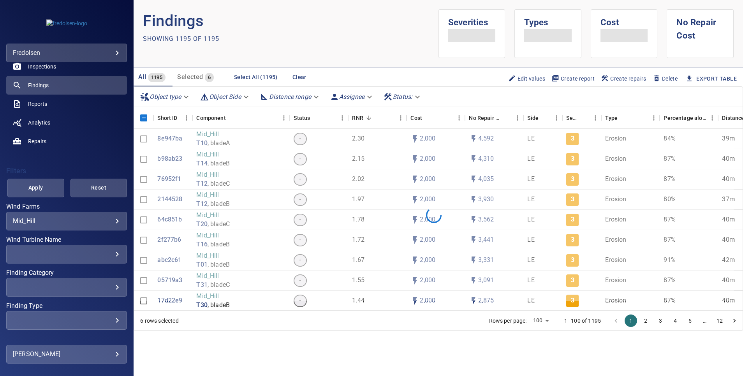
scroll to position [85, 0]
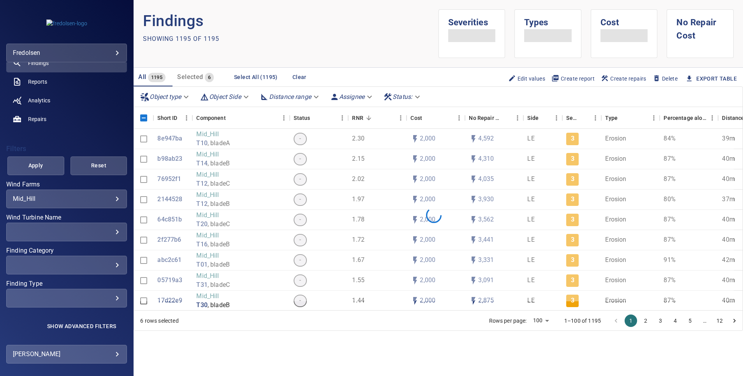
click at [67, 297] on div "​" at bounding box center [67, 298] width 108 height 7
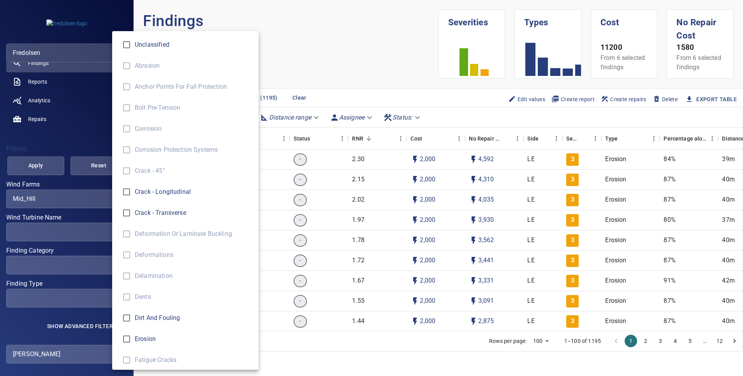
type input "*******"
click at [41, 170] on div "Finding Type" at bounding box center [371, 188] width 743 height 376
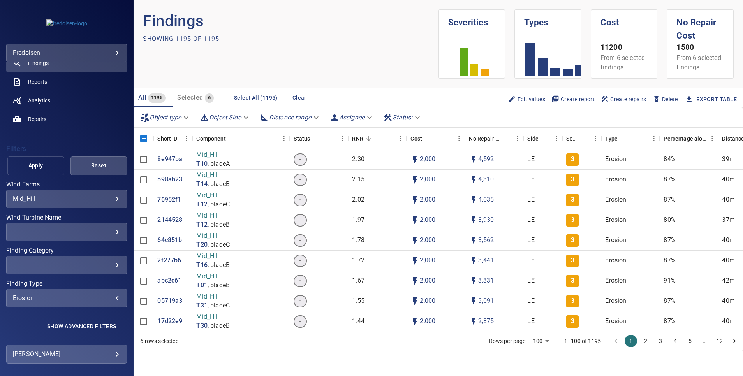
click at [41, 166] on span "Apply" at bounding box center [35, 166] width 37 height 10
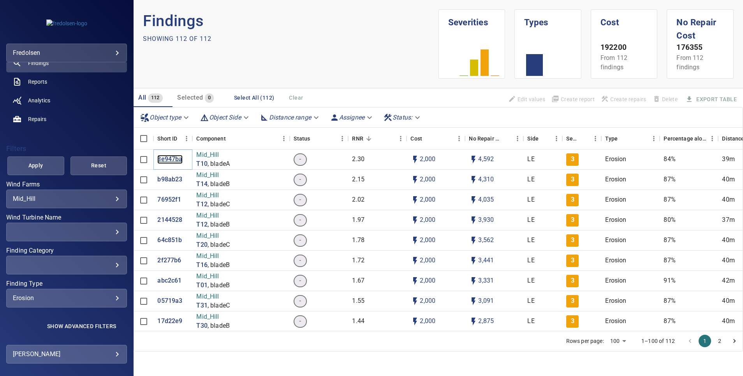
click at [174, 161] on p "8e947ba" at bounding box center [169, 159] width 25 height 9
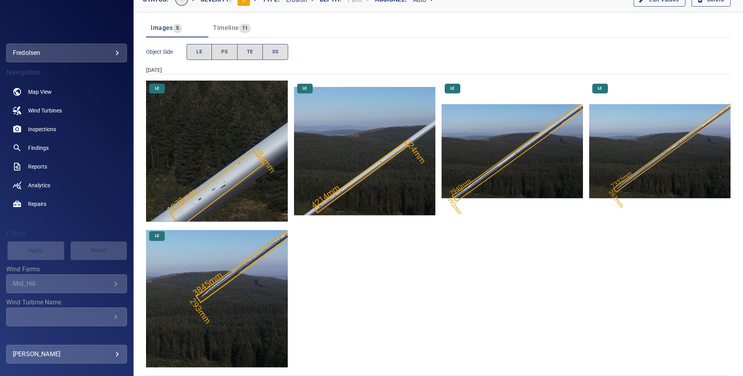
scroll to position [102, 0]
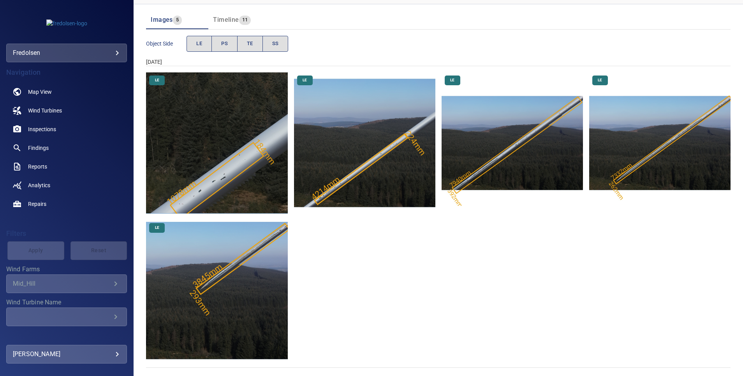
click at [229, 325] on img "Mid_Hill/T10/2025-03-19-1/2025-03-19-1/image125wp130.jpg" at bounding box center [216, 290] width 141 height 141
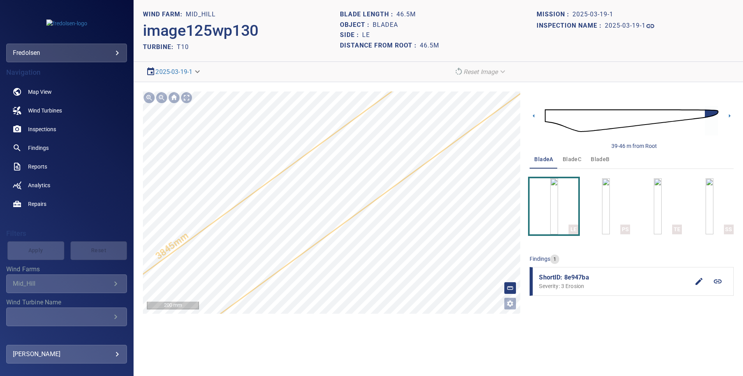
click at [295, 334] on section "**********" at bounding box center [439, 188] width 610 height 376
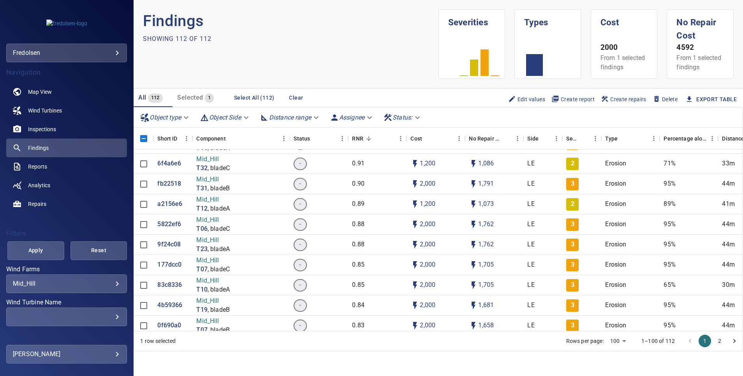
scroll to position [1161, 0]
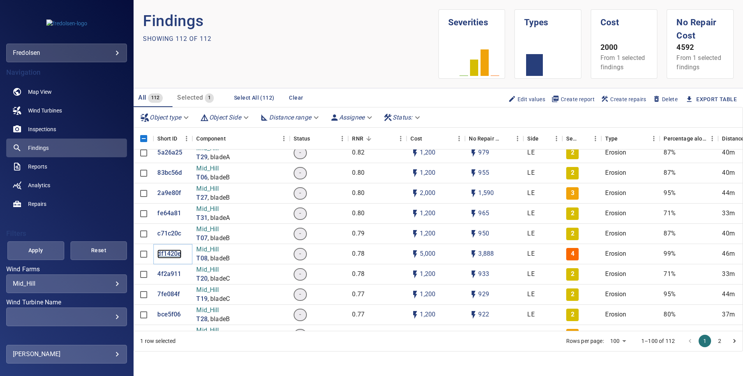
click at [171, 250] on p "df1420e" at bounding box center [169, 254] width 24 height 9
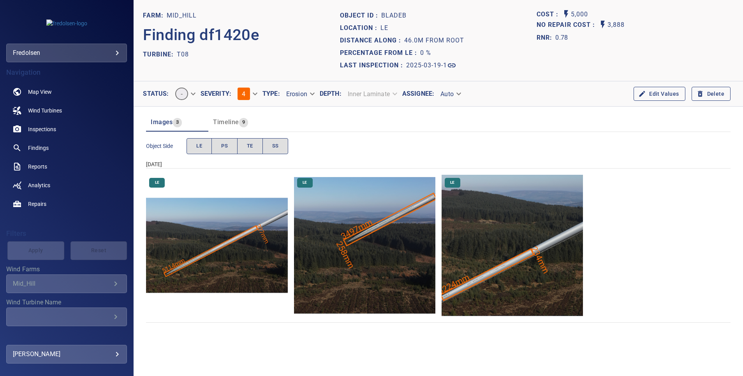
click at [194, 265] on img "Mid_Hill/T08/2025-03-19-1/2025-03-19-1/image124wp129.jpg" at bounding box center [216, 245] width 141 height 141
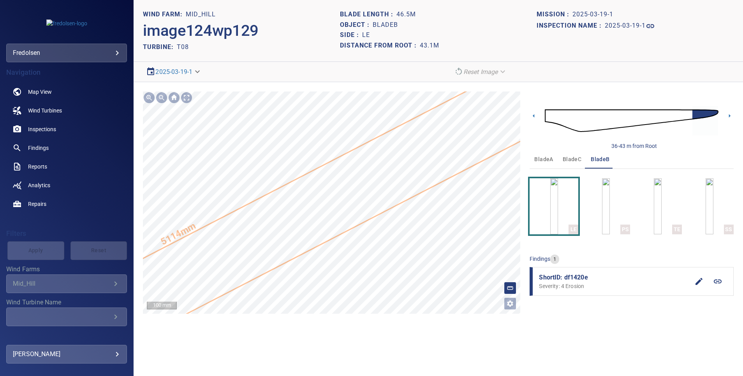
click at [541, 168] on div "**********" at bounding box center [439, 202] width 610 height 241
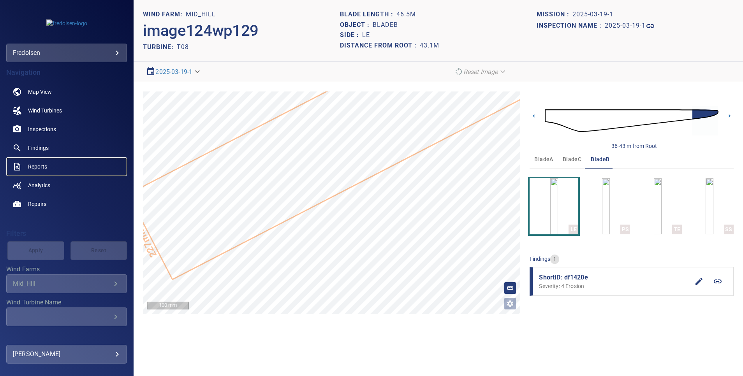
click at [38, 168] on span "Reports" at bounding box center [37, 167] width 19 height 8
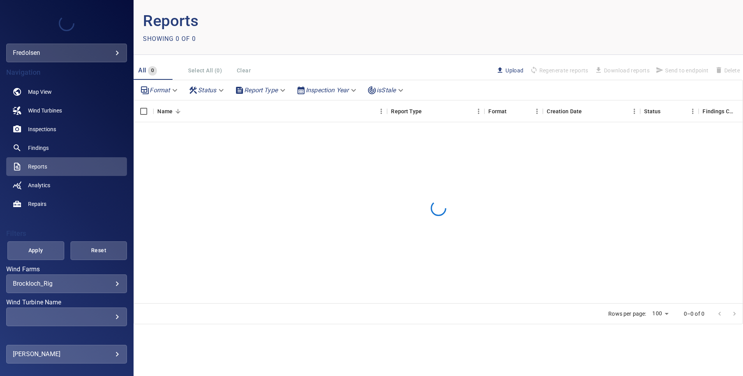
click at [75, 287] on body "**********" at bounding box center [371, 188] width 743 height 376
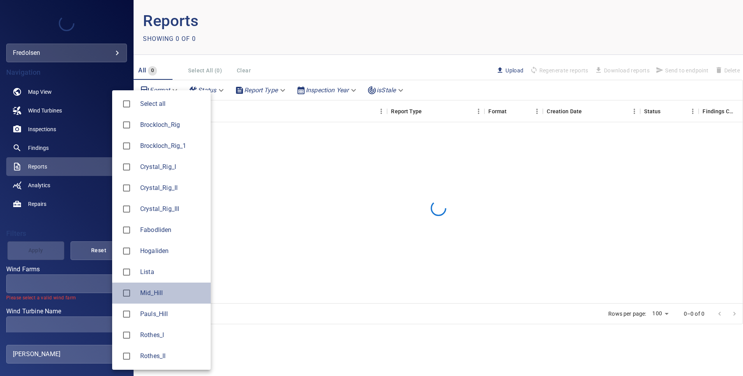
click at [137, 293] on div at bounding box center [129, 293] width 22 height 16
type input "********"
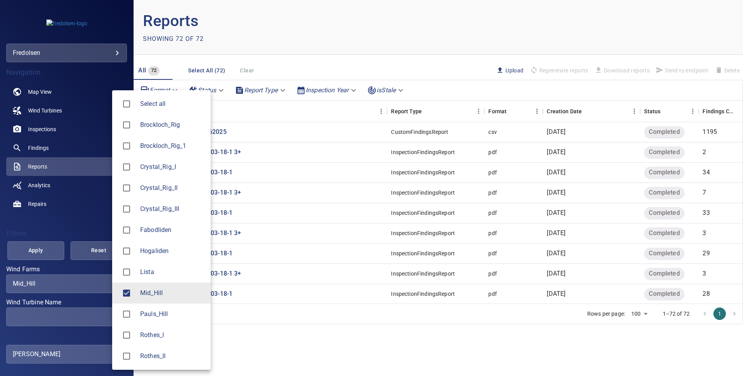
click at [23, 169] on div at bounding box center [371, 188] width 743 height 376
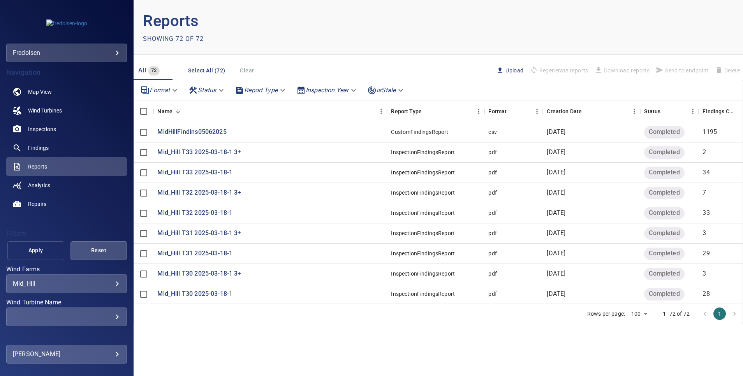
click at [32, 250] on span "Apply" at bounding box center [35, 251] width 37 height 10
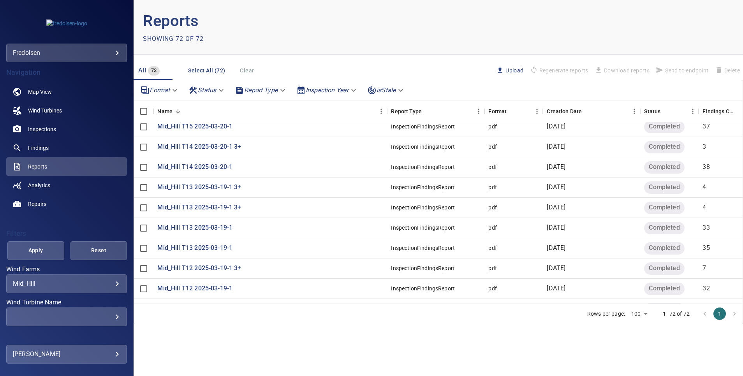
scroll to position [760, 0]
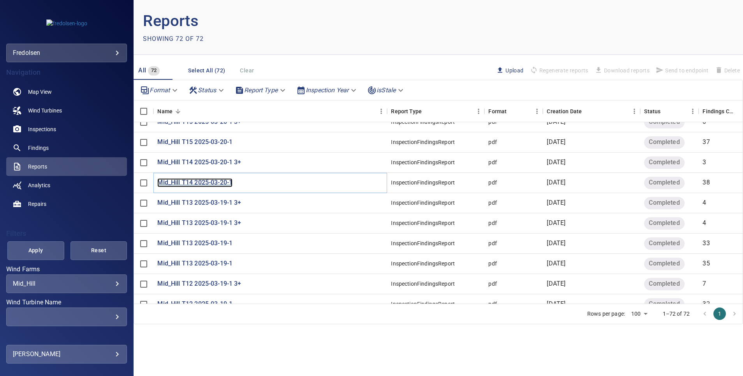
click at [202, 179] on p "Mid_Hill T14 2025-03-20-1" at bounding box center [194, 182] width 75 height 9
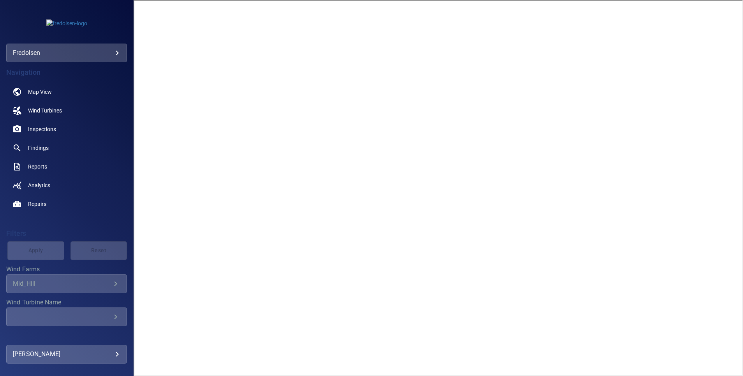
click at [743, 67] on iframe at bounding box center [439, 188] width 610 height 376
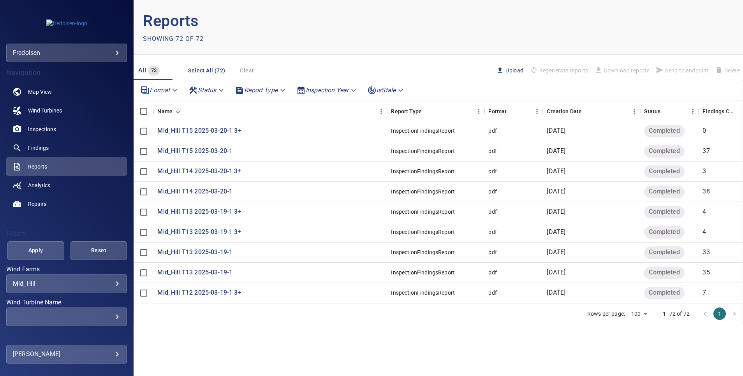
scroll to position [760, 0]
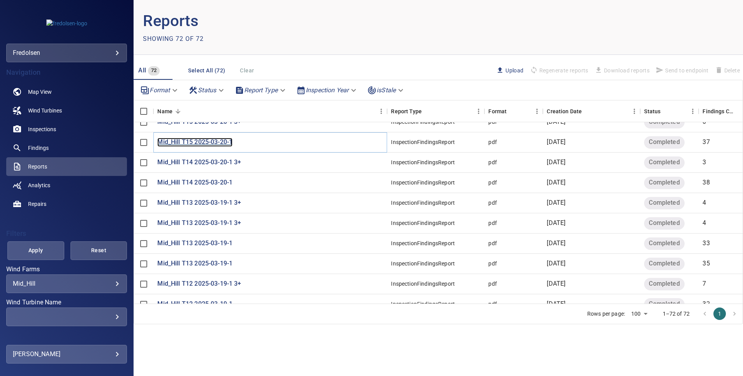
click at [192, 141] on p "Mid_Hill T15 2025-03-20-1" at bounding box center [194, 142] width 75 height 9
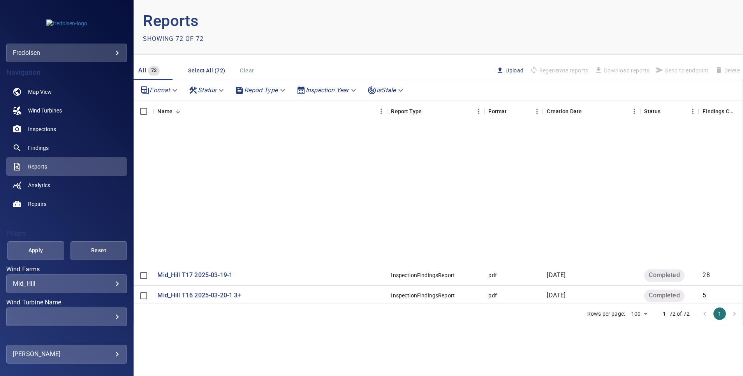
scroll to position [760, 0]
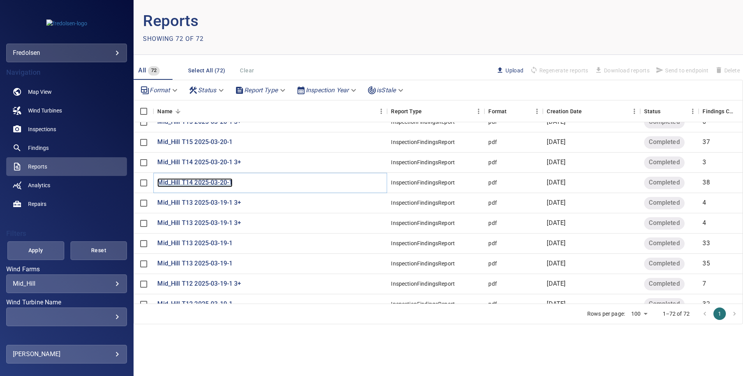
click at [185, 180] on p "Mid_Hill T14 2025-03-20-1" at bounding box center [194, 182] width 75 height 9
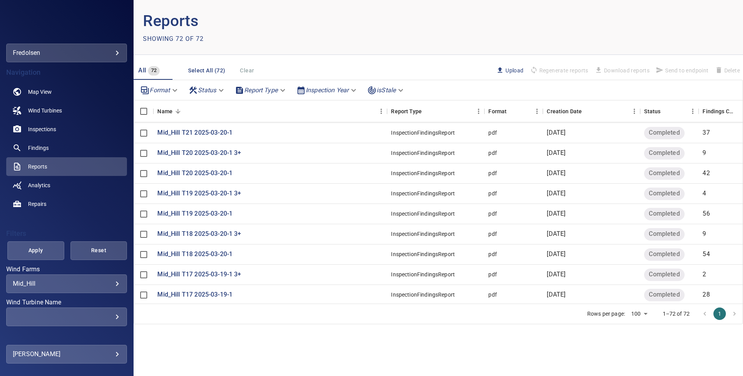
scroll to position [643, 0]
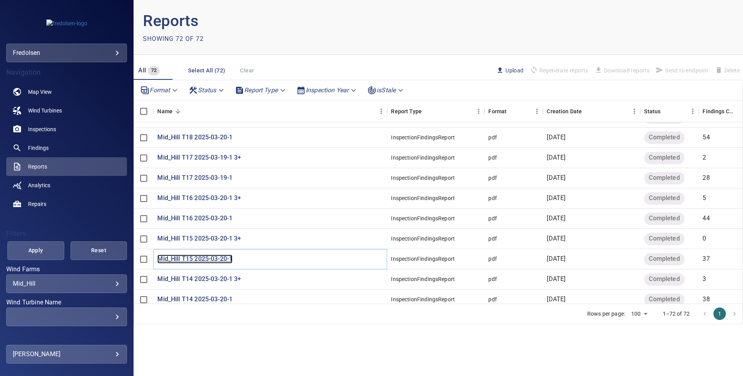
click at [204, 256] on p "Mid_Hill T15 2025-03-20-1" at bounding box center [194, 259] width 75 height 9
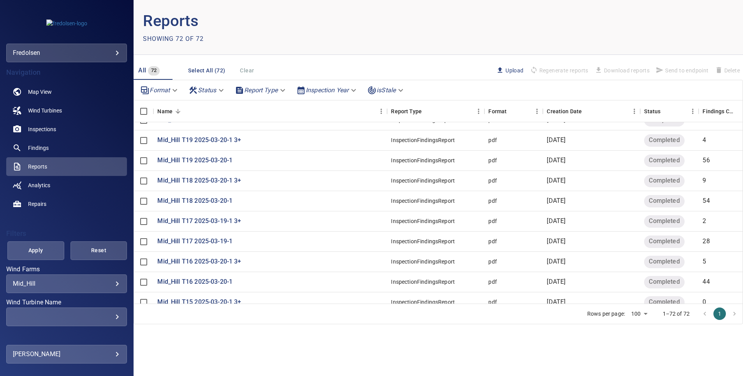
scroll to position [701, 0]
click at [207, 240] on p "Mid_Hill T14 2025-03-20-1" at bounding box center [194, 241] width 75 height 9
